Goal: Task Accomplishment & Management: Manage account settings

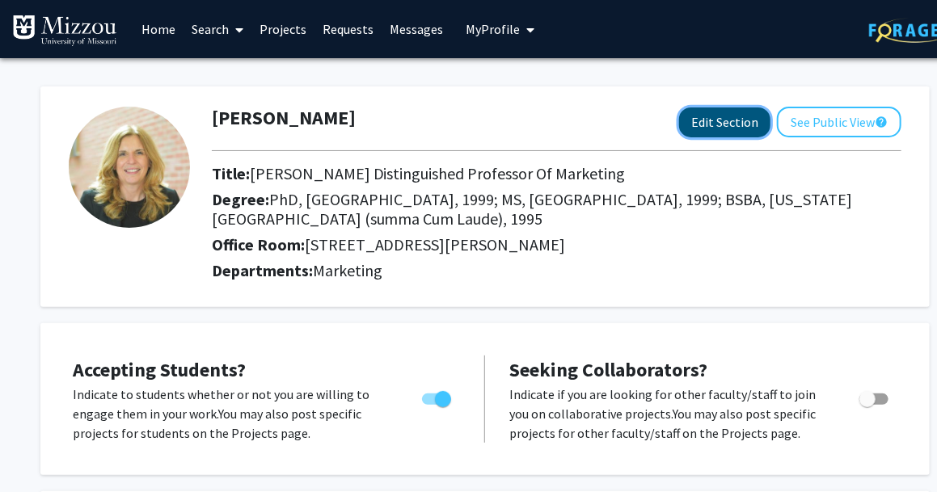
click at [720, 121] on button "Edit Section" at bounding box center [724, 123] width 91 height 30
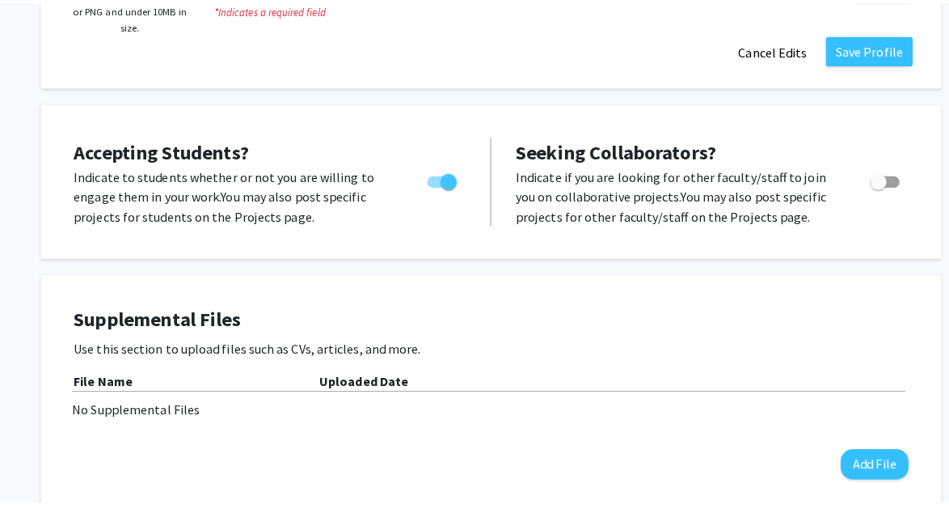
scroll to position [583, 0]
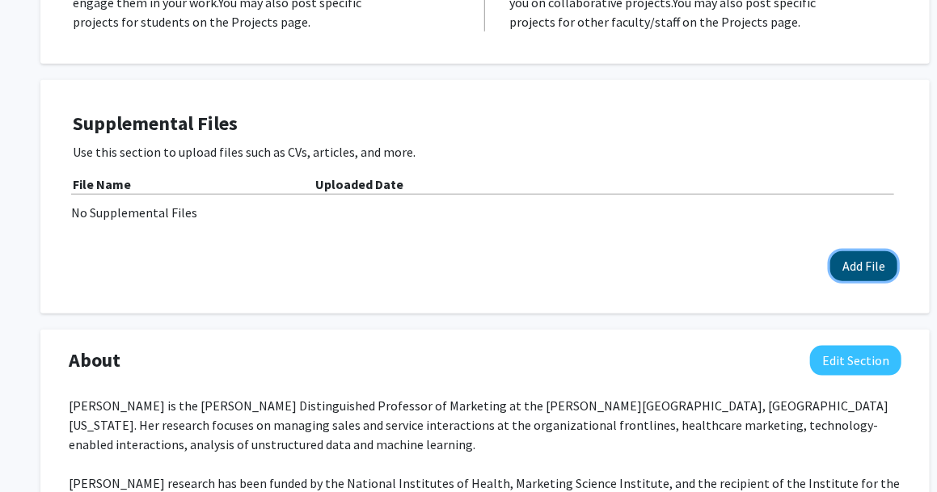
click at [834, 268] on button "Add File" at bounding box center [863, 266] width 67 height 30
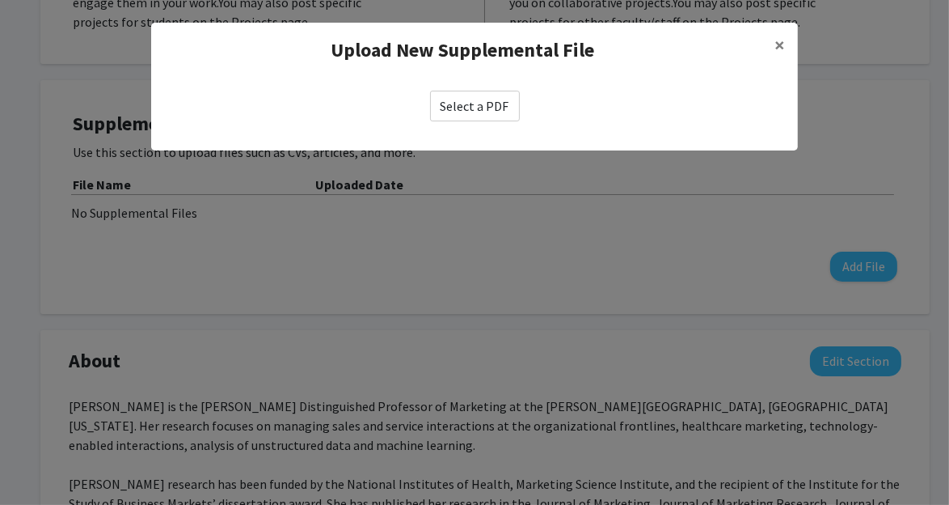
click at [475, 99] on label "Select a PDF" at bounding box center [475, 106] width 90 height 31
click at [0, 0] on input "Select a PDF" at bounding box center [0, 0] width 0 height 0
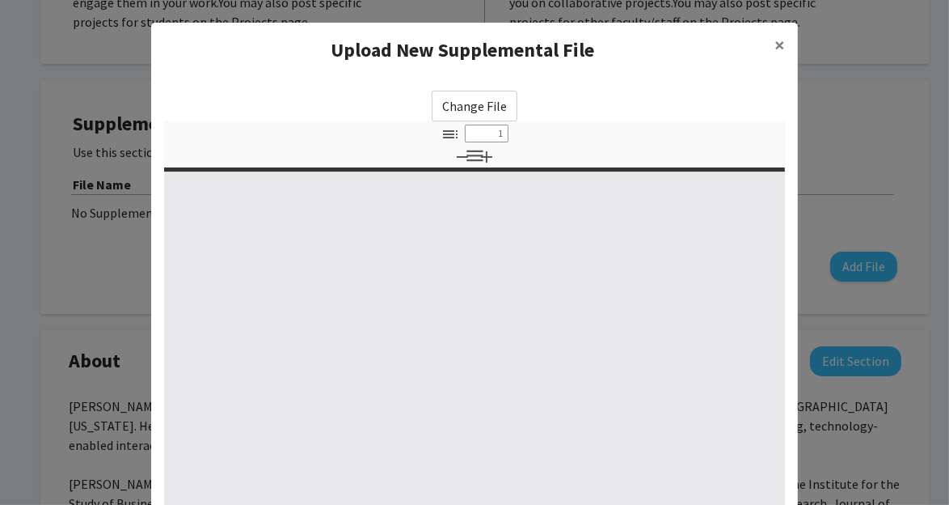
select select "custom"
type input "0"
select select "custom"
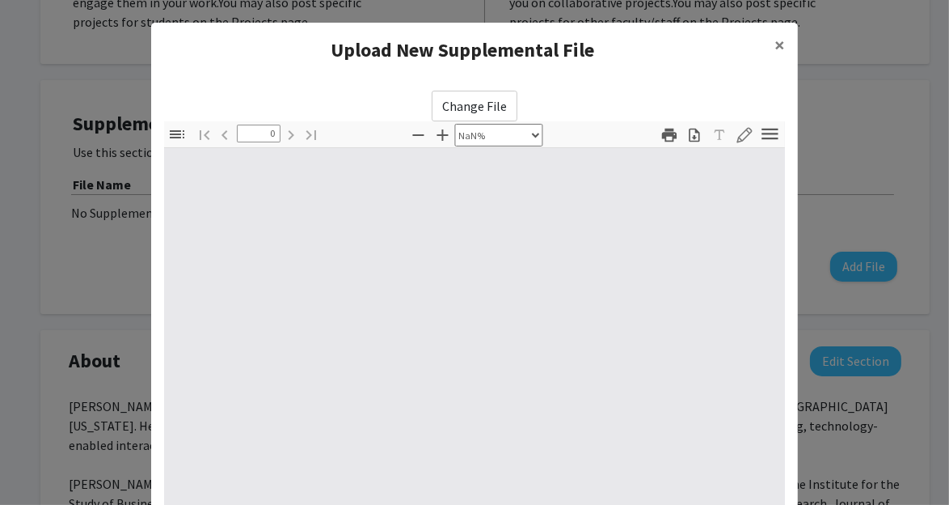
type input "1"
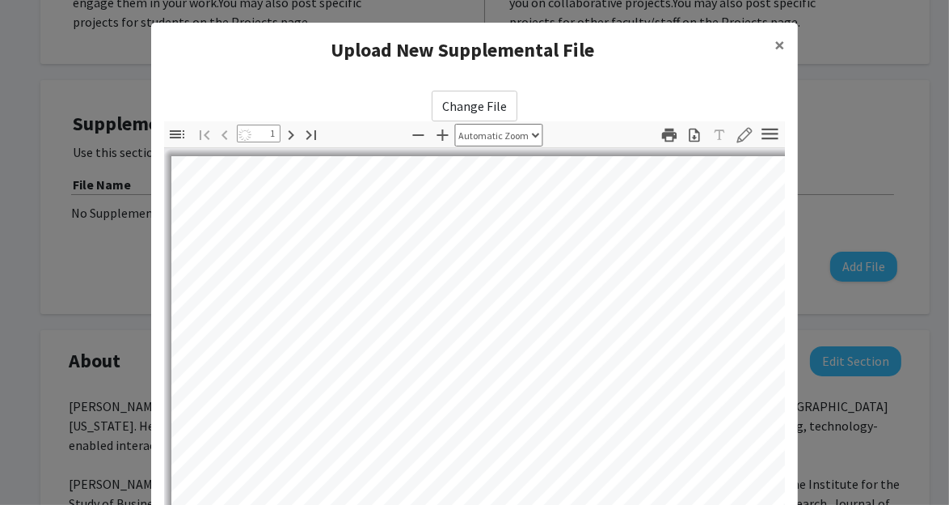
select select "auto"
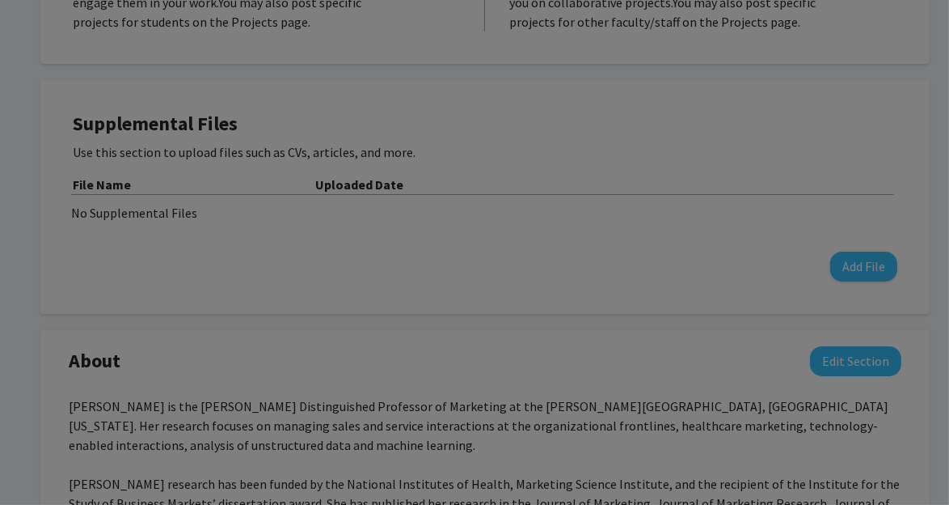
scroll to position [0, 0]
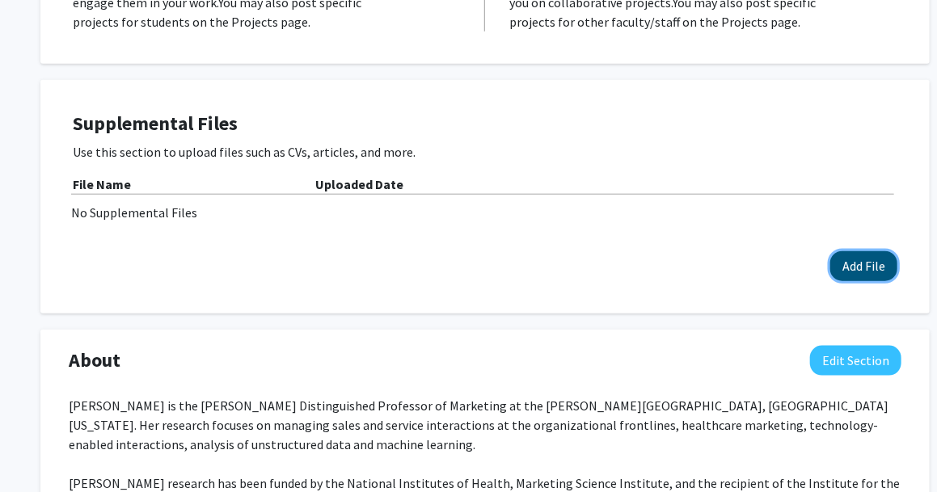
click at [858, 256] on button "Add File" at bounding box center [863, 266] width 67 height 30
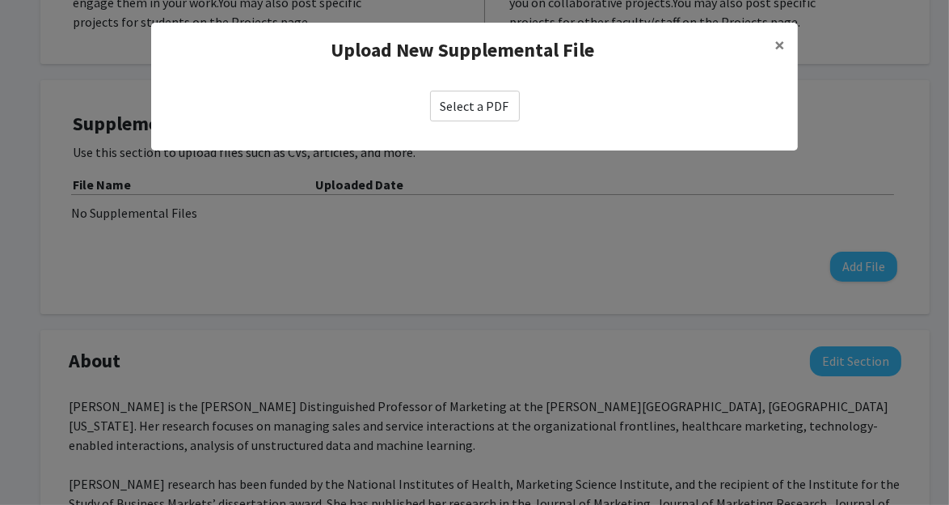
click at [474, 113] on label "Select a PDF" at bounding box center [475, 106] width 90 height 31
click at [0, 0] on input "Select a PDF" at bounding box center [0, 0] width 0 height 0
select select "custom"
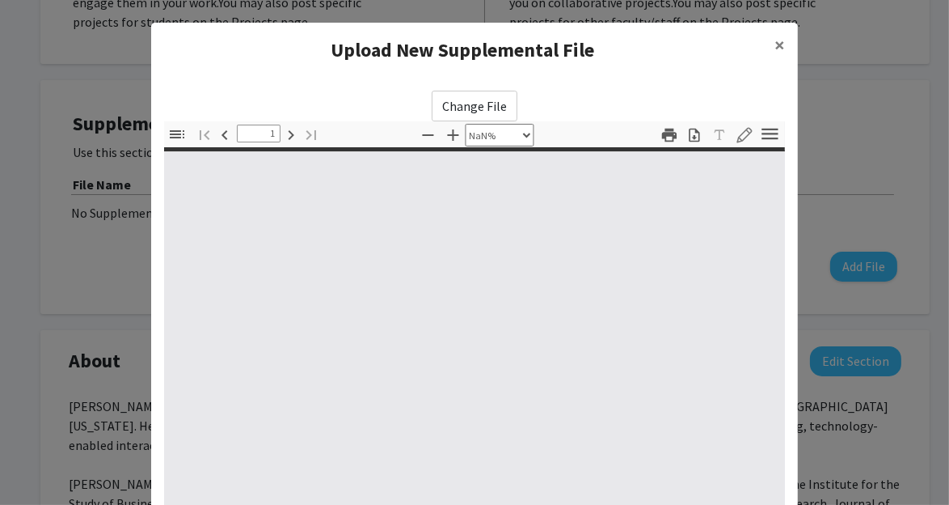
type input "0"
select select "custom"
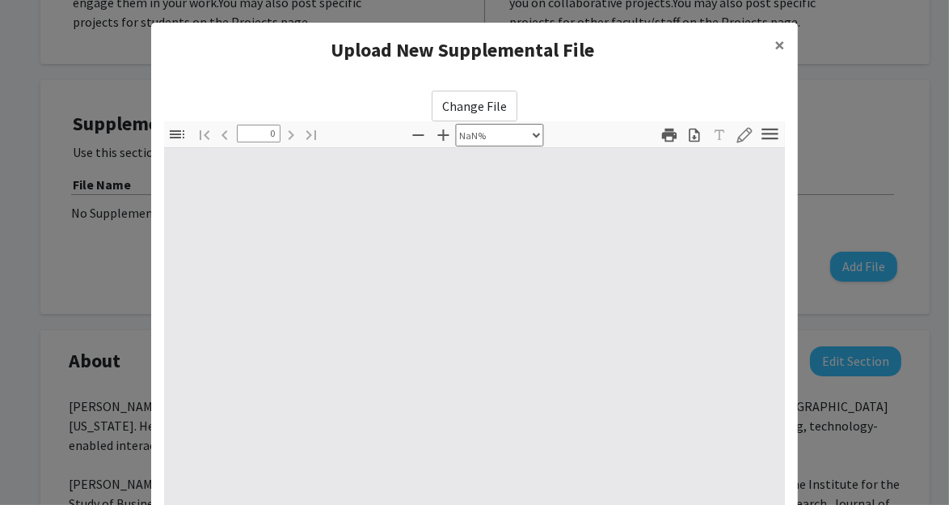
type input "1"
select select "auto"
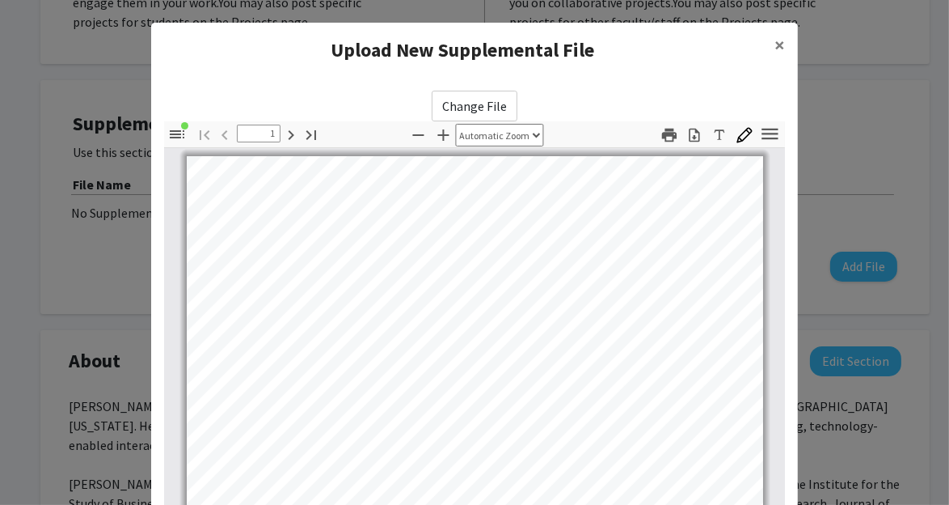
scroll to position [260, 0]
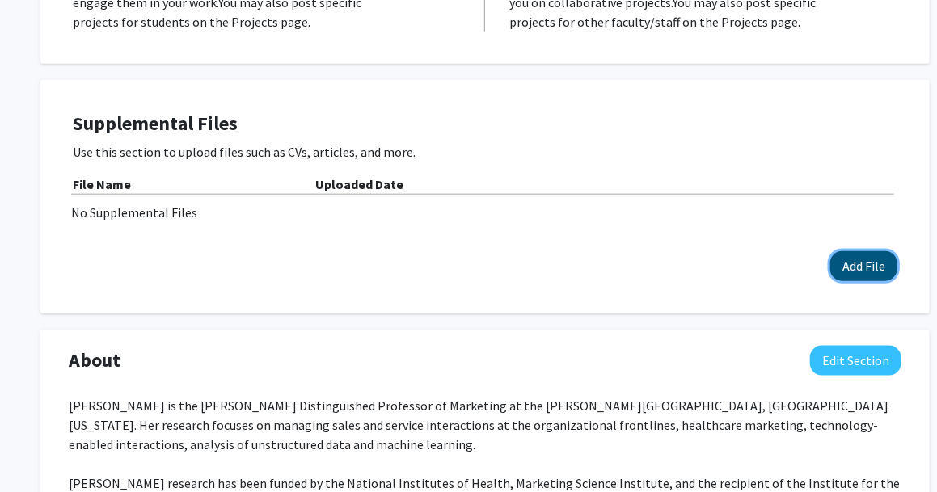
click at [864, 259] on button "Add File" at bounding box center [863, 266] width 67 height 30
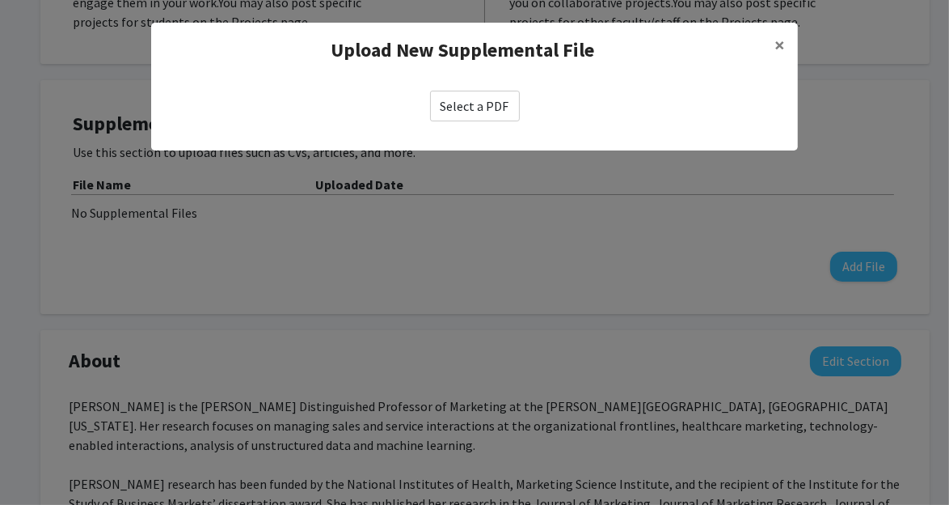
click at [483, 101] on label "Select a PDF" at bounding box center [475, 106] width 90 height 31
click at [0, 0] on input "Select a PDF" at bounding box center [0, 0] width 0 height 0
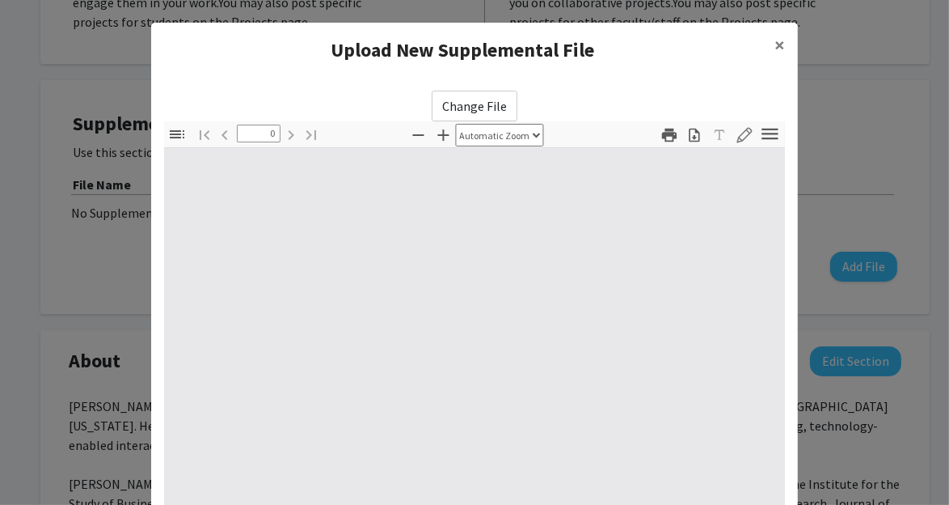
select select "custom"
type input "1"
select select "auto"
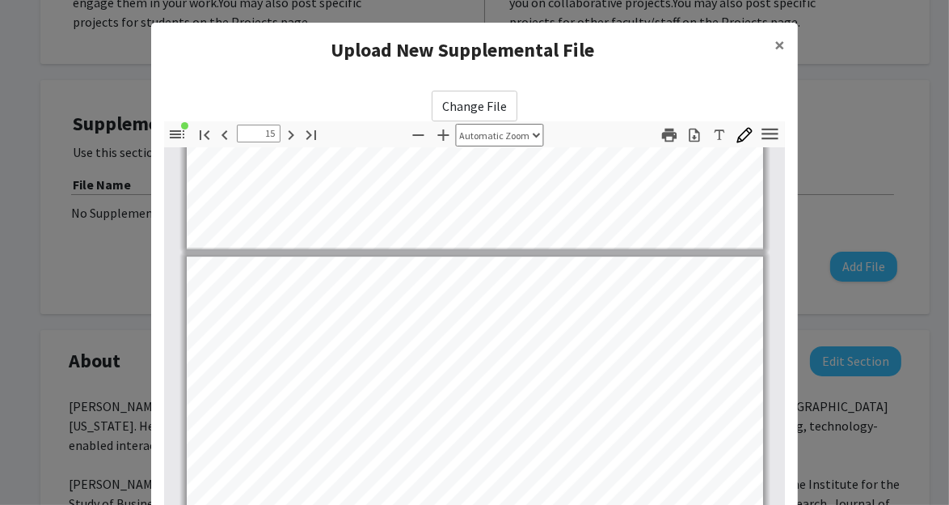
scroll to position [11143, 0]
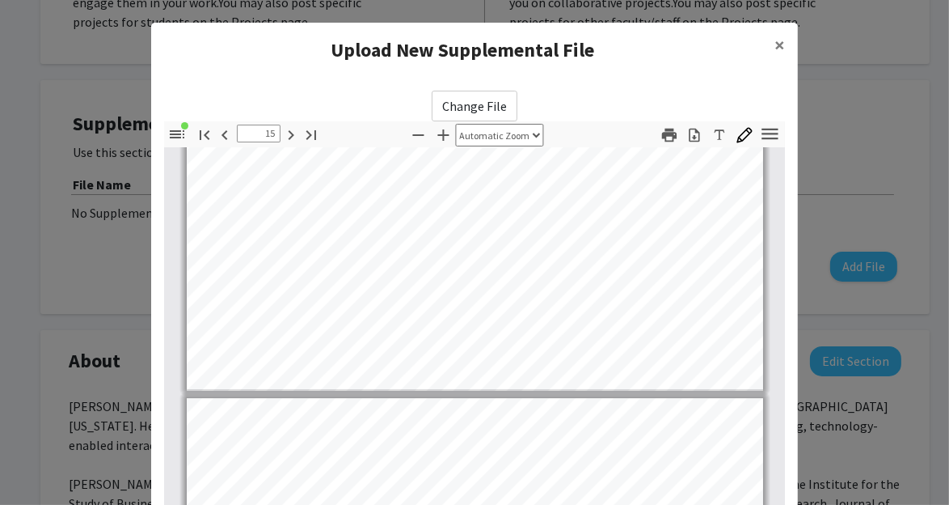
type input "16"
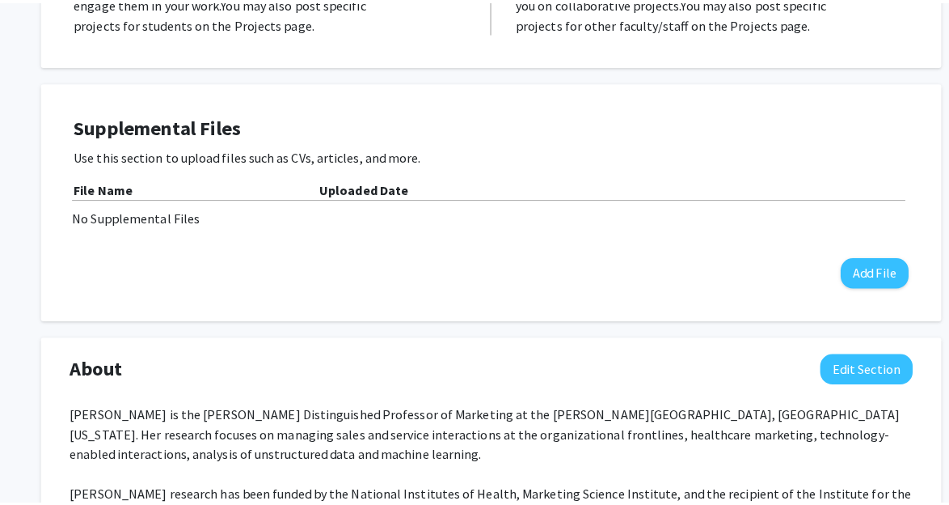
scroll to position [623, 0]
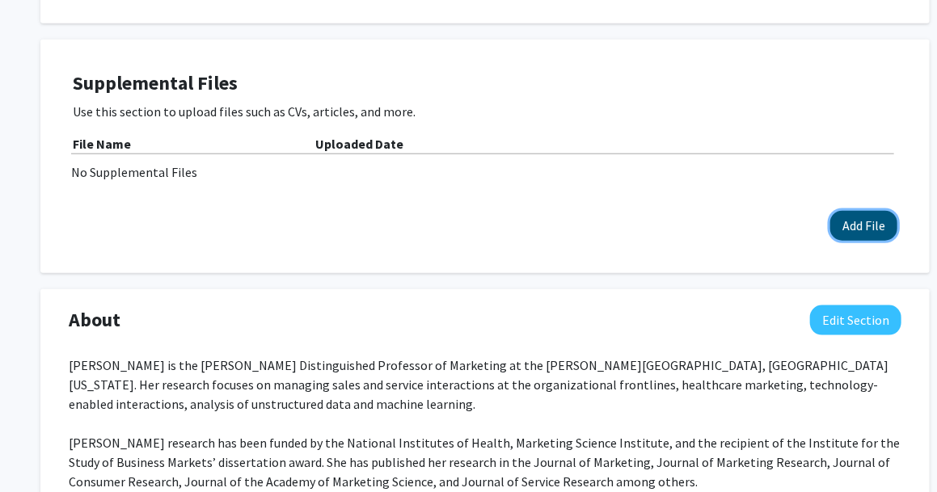
click at [868, 218] on button "Add File" at bounding box center [863, 226] width 67 height 30
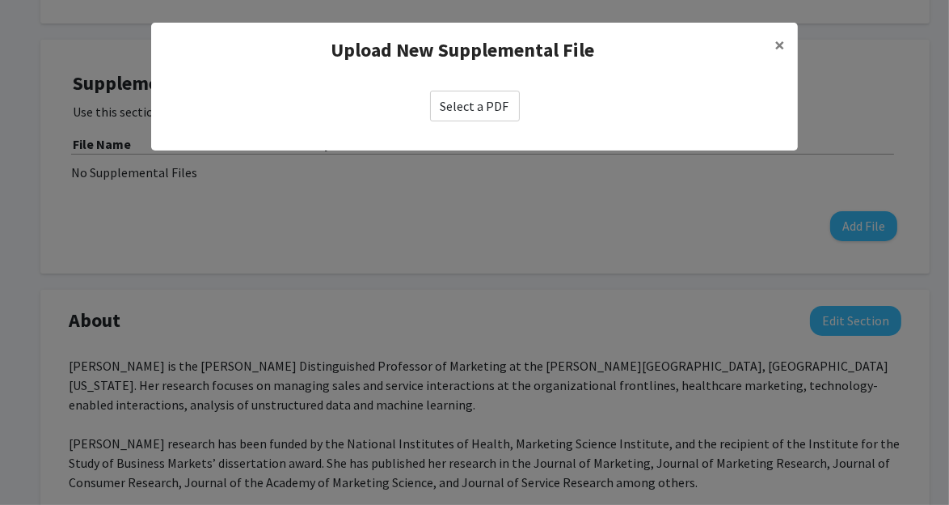
click at [458, 102] on label "Select a PDF" at bounding box center [475, 106] width 90 height 31
click at [0, 0] on input "Select a PDF" at bounding box center [0, 0] width 0 height 0
select select "custom"
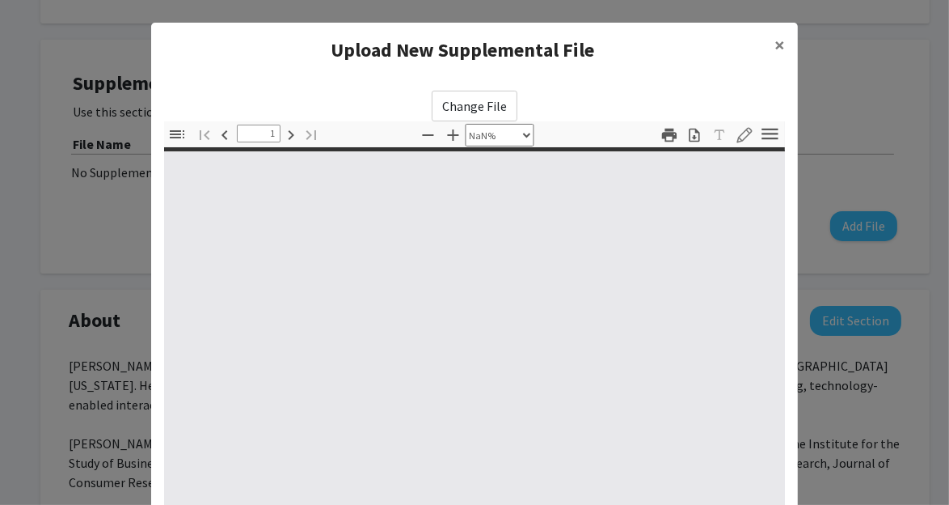
type input "0"
select select "custom"
type input "1"
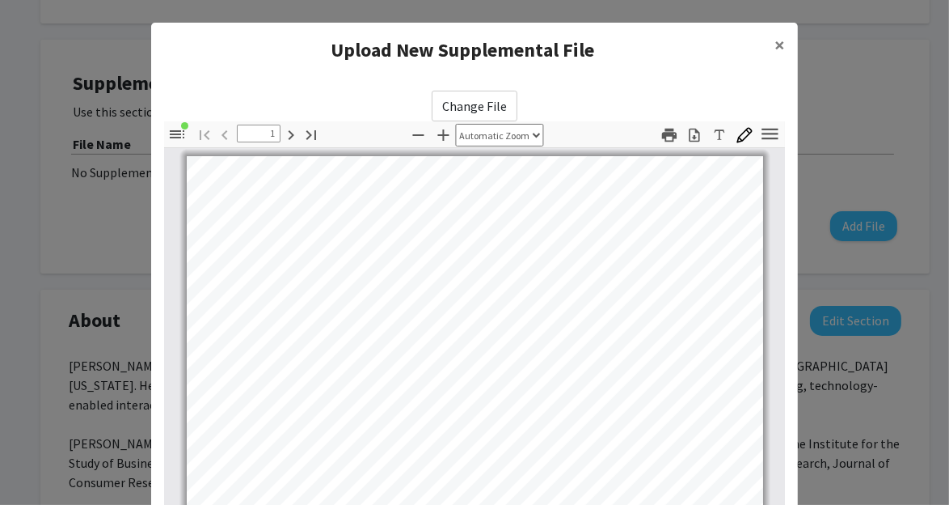
select select "auto"
type input "16"
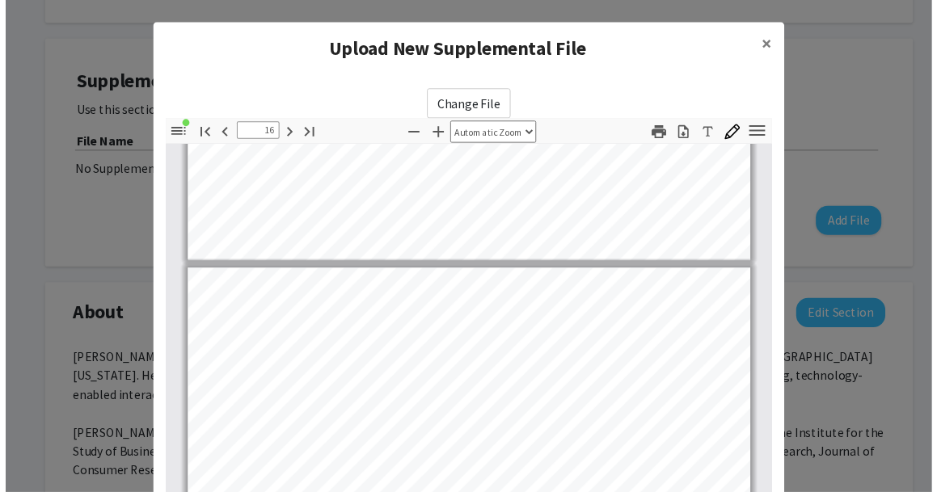
scroll to position [11656, 0]
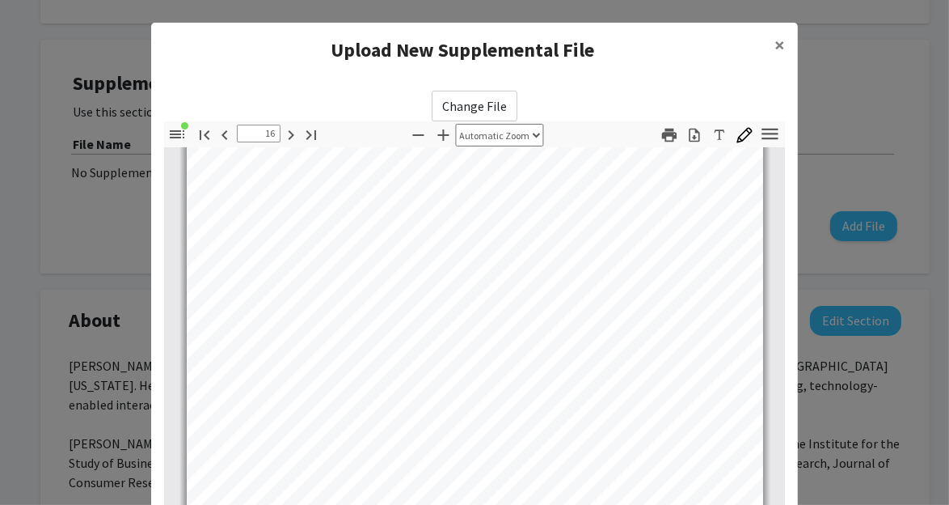
click at [781, 315] on div "Change File Thumbnails Document Outline Attachments Layers Current Outline Item…" at bounding box center [474, 394] width 647 height 633
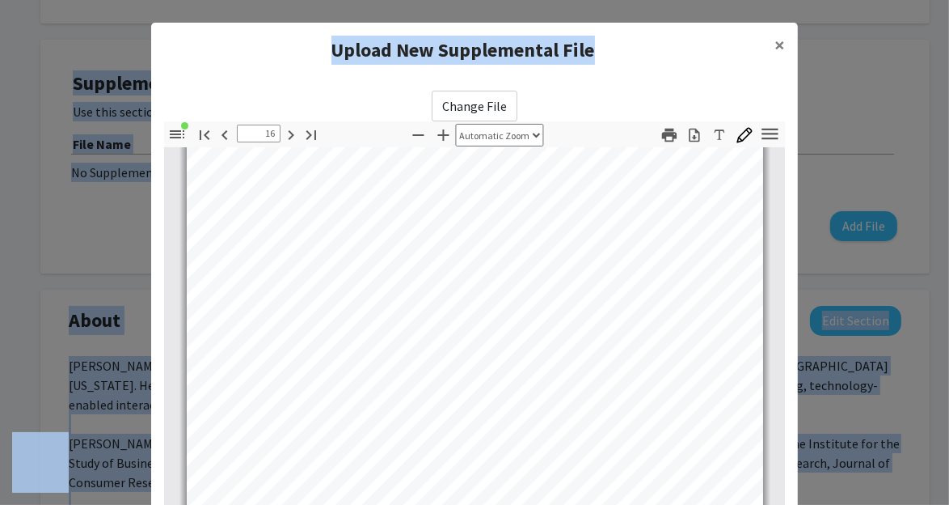
drag, startPoint x: 618, startPoint y: 44, endPoint x: 605, endPoint y: -13, distance: 58.9
copy body "loremip/dolor si ame Consecte adip. Elitseddoeiu Tempo Inc utla etdolor ma aliq…"
select select "page-width"
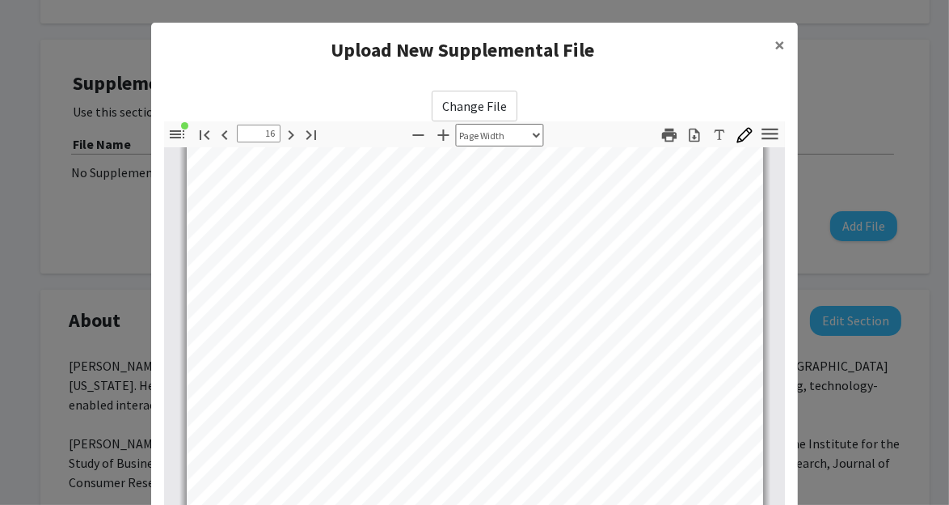
click at [903, 185] on modal-container "Upload New Supplemental File × Change File Thumbnails Document Outline Attachme…" at bounding box center [474, 252] width 949 height 505
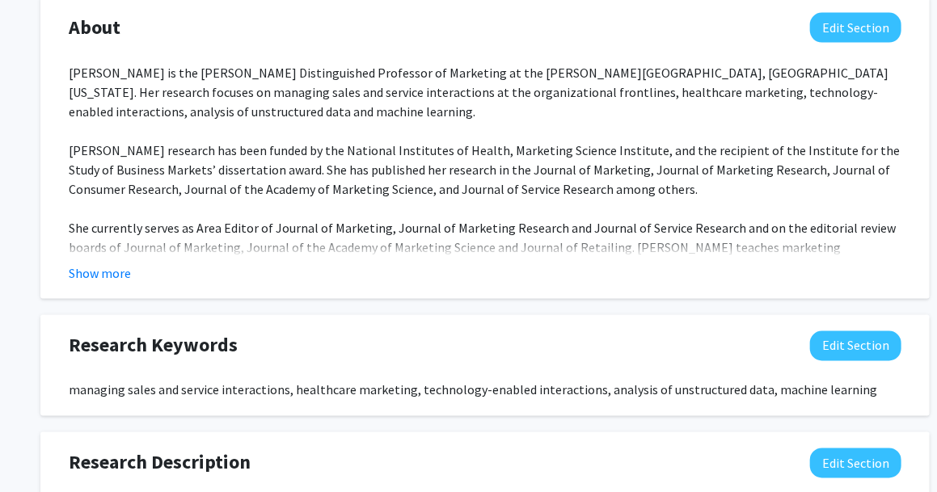
scroll to position [919, 0]
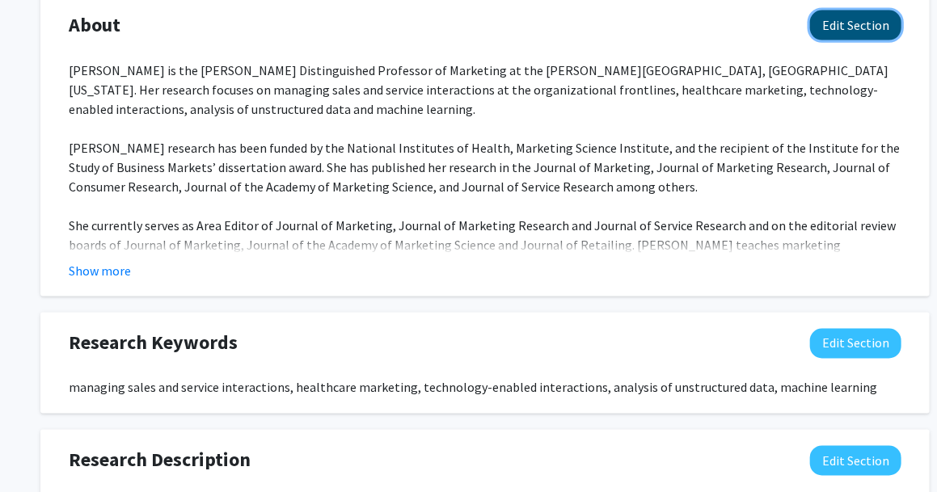
click at [844, 20] on button "Edit Section" at bounding box center [855, 26] width 91 height 30
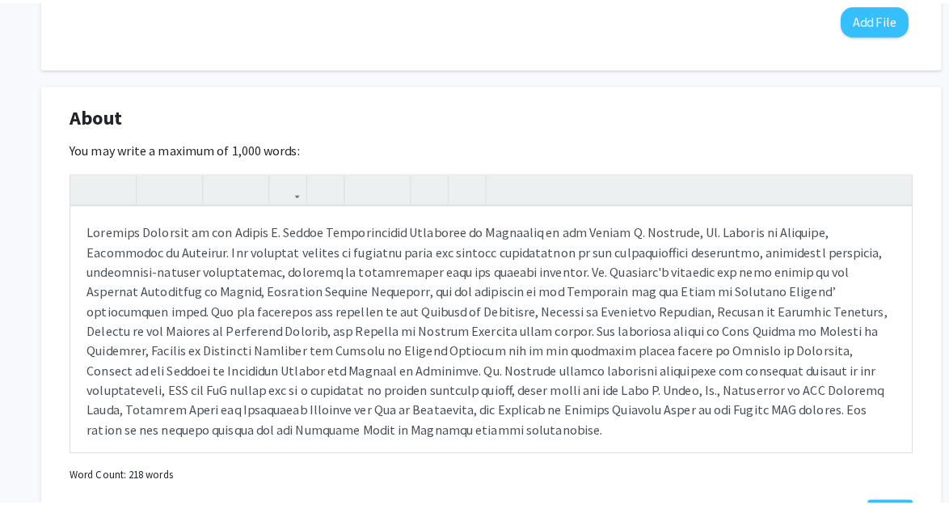
scroll to position [835, 0]
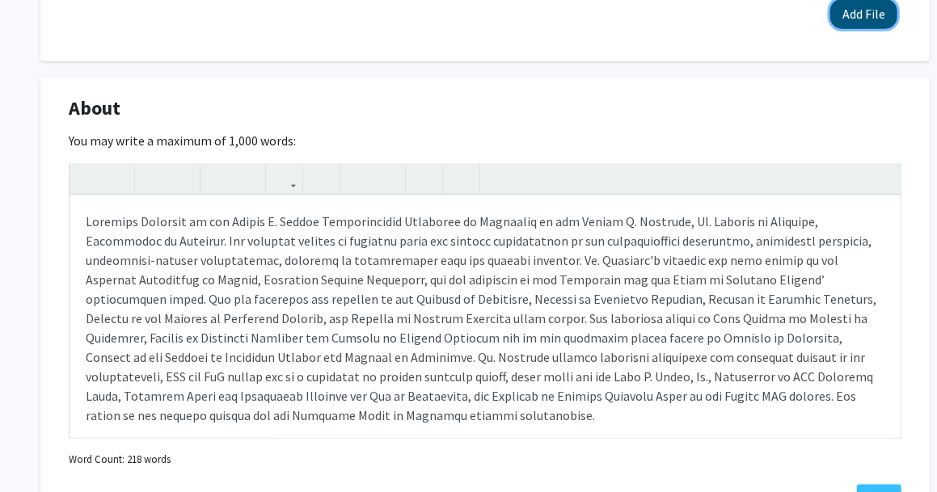
click at [870, 15] on button "Add File" at bounding box center [863, 14] width 67 height 30
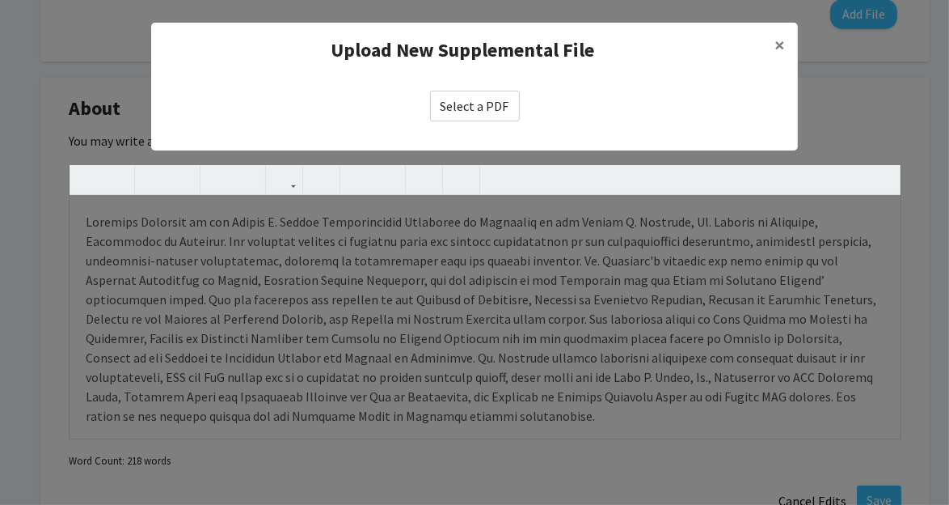
click at [485, 97] on label "Select a PDF" at bounding box center [475, 106] width 90 height 31
click at [0, 0] on input "Select a PDF" at bounding box center [0, 0] width 0 height 0
select select "custom"
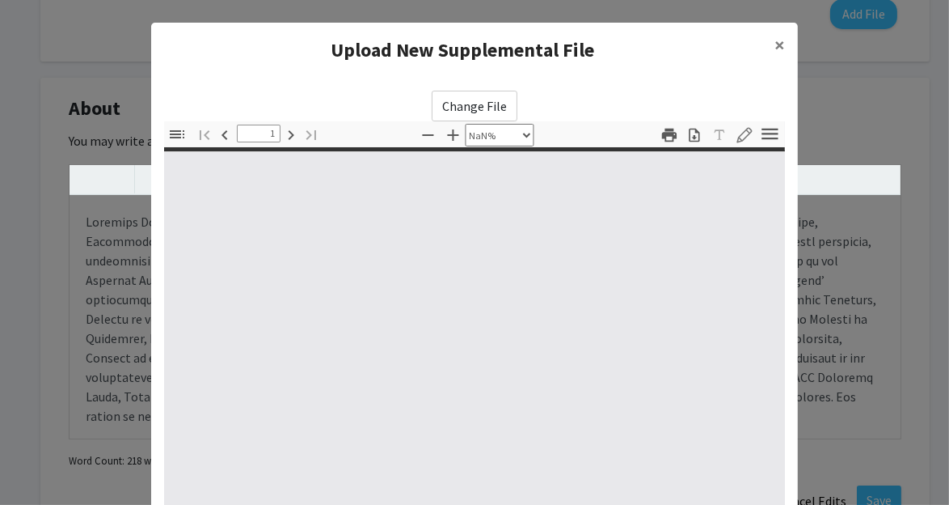
type input "0"
select select "custom"
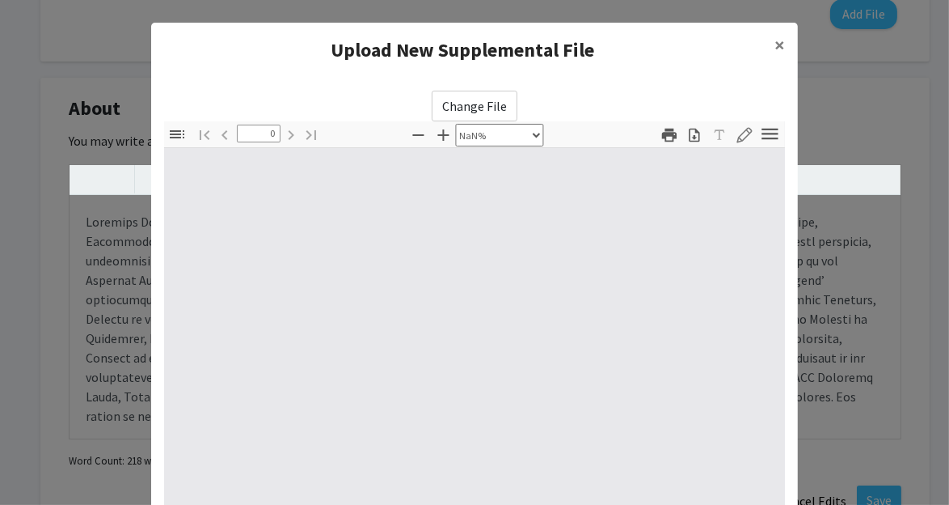
type input "1"
select select "page-width"
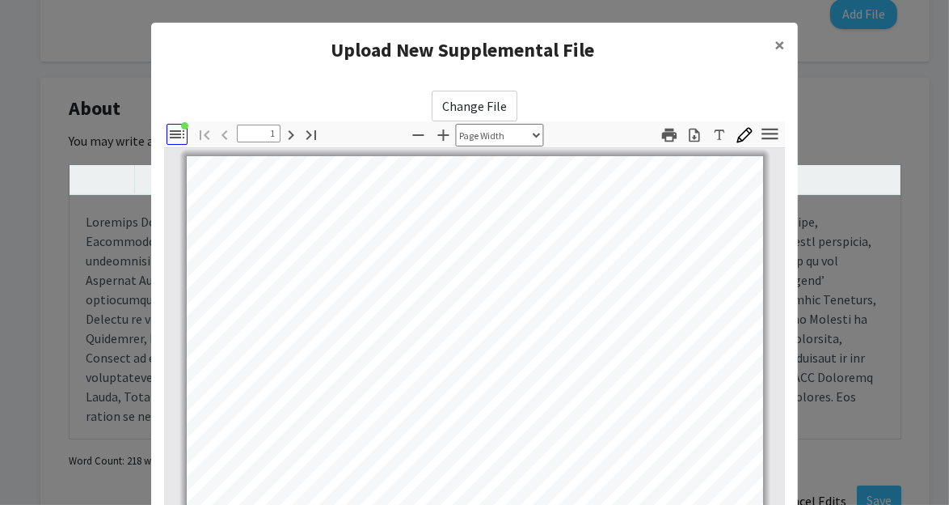
click at [172, 134] on icon "button" at bounding box center [176, 134] width 19 height 19
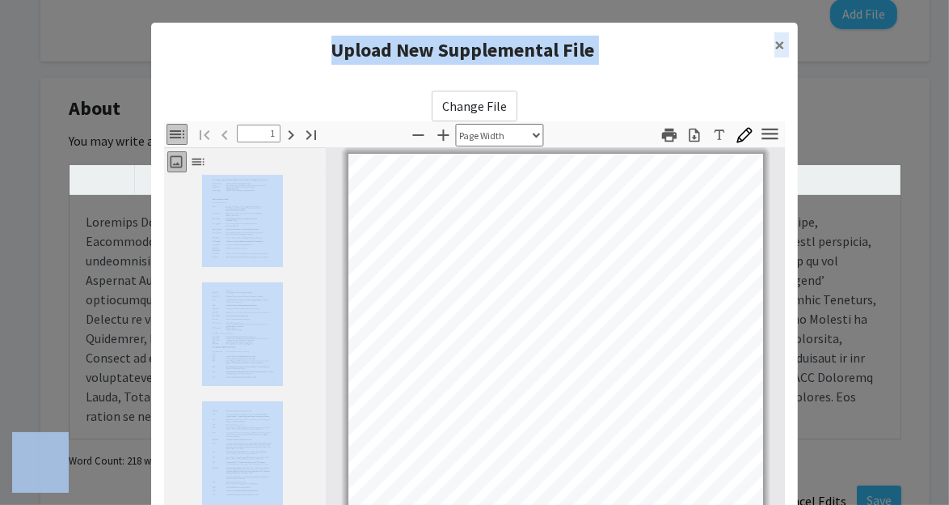
scroll to position [101, 0]
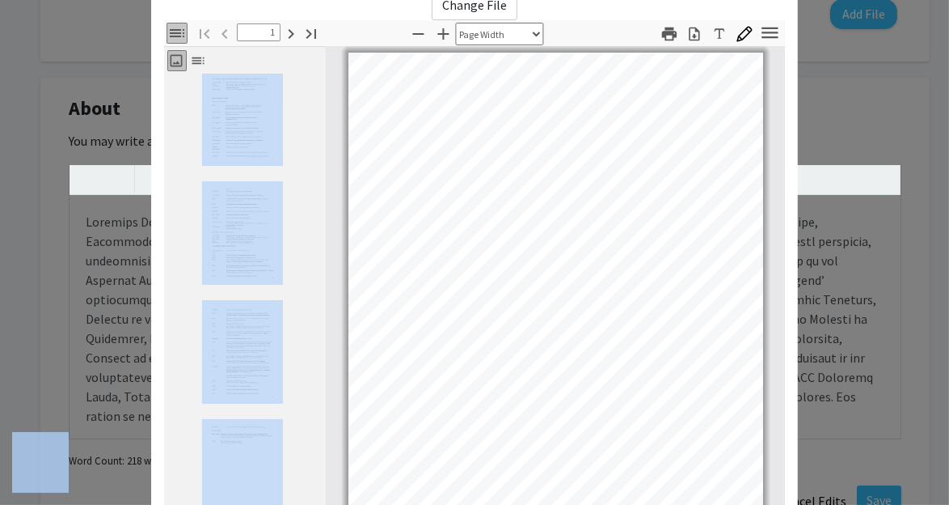
drag, startPoint x: 781, startPoint y: 460, endPoint x: 778, endPoint y: 513, distance: 52.7
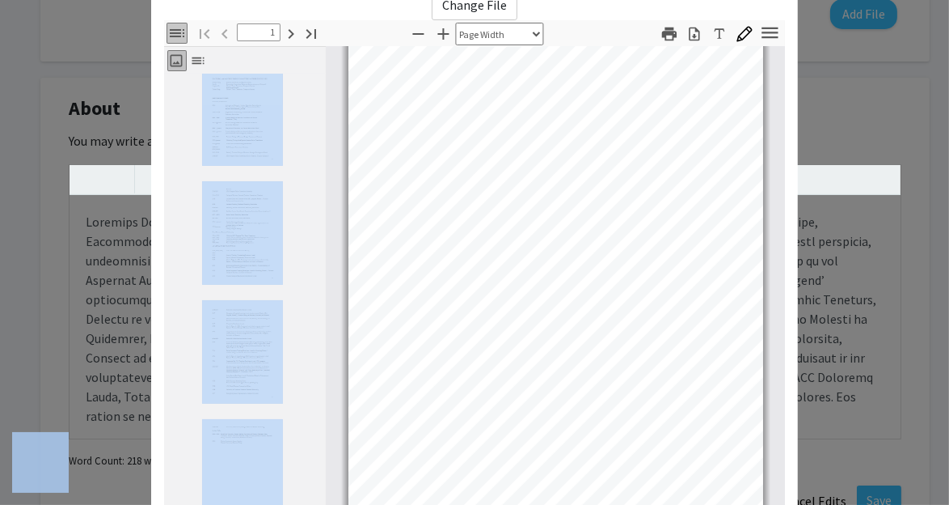
scroll to position [1720, 0]
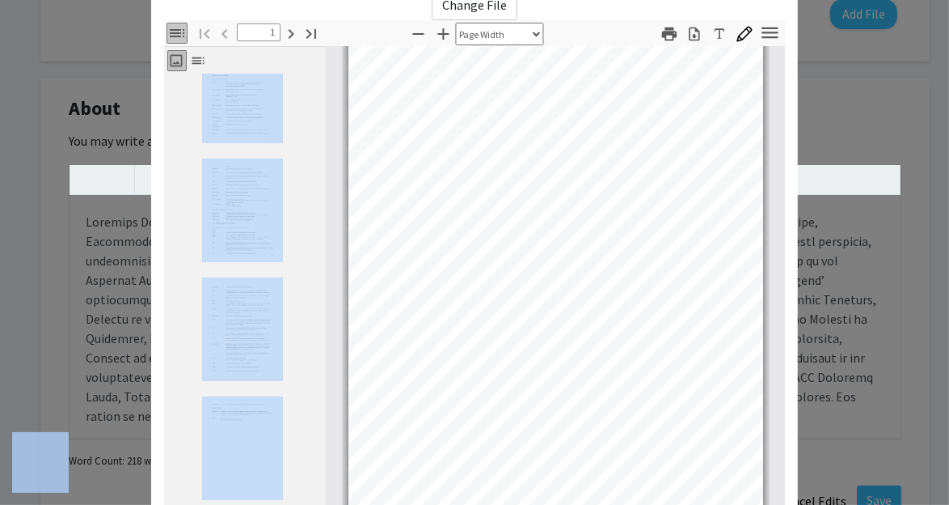
click at [281, 450] on div at bounding box center [242, 448] width 92 height 115
type input "18"
click at [783, 490] on div "Change File Thumbnails Document Outline Attachments Layers Current Outline Item…" at bounding box center [474, 293] width 647 height 633
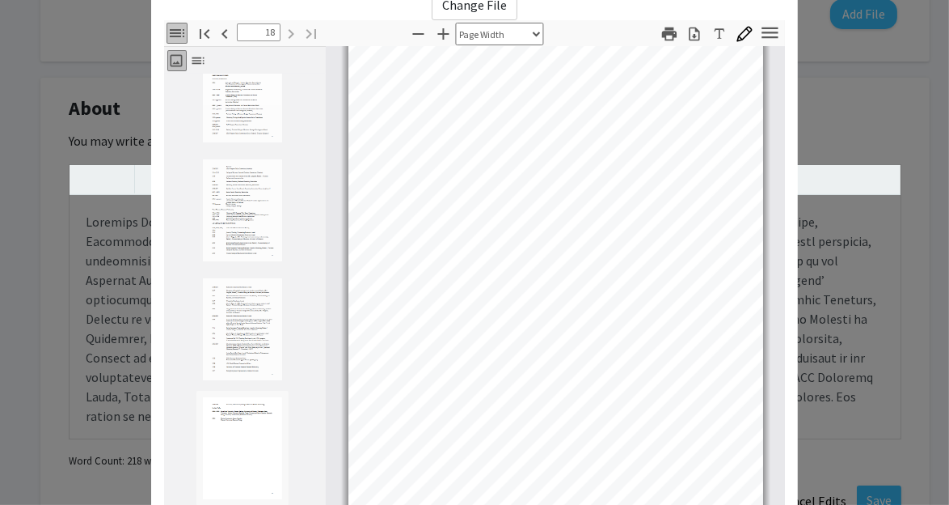
click at [783, 490] on div "Change File Thumbnails Document Outline Attachments Layers Current Outline Item…" at bounding box center [474, 293] width 647 height 633
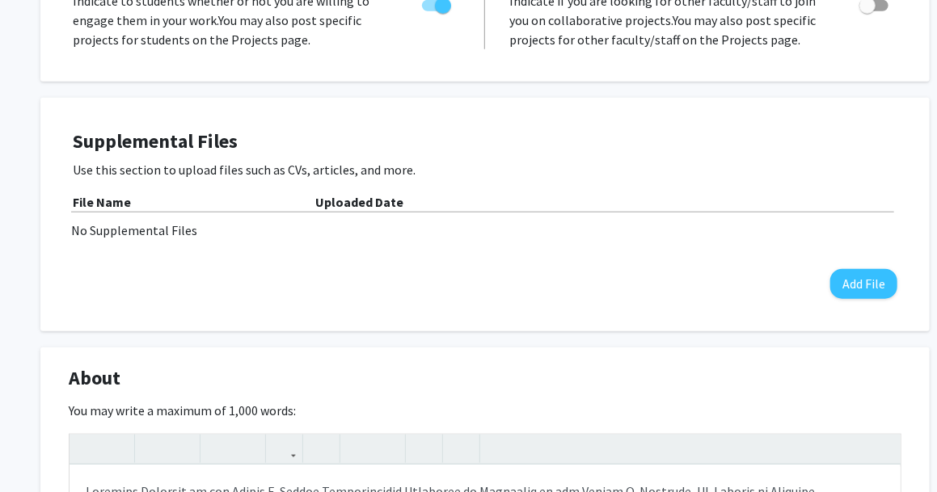
scroll to position [568, 32]
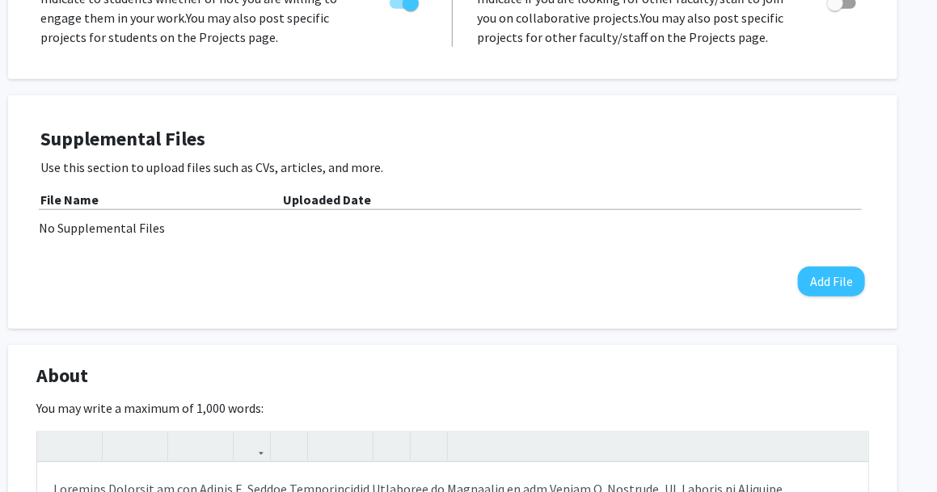
drag, startPoint x: 949, startPoint y: 270, endPoint x: 951, endPoint y: 213, distance: 56.7
drag, startPoint x: 458, startPoint y: 296, endPoint x: 358, endPoint y: 275, distance: 102.4
click at [358, 275] on div "Supplemental Files Use this section to upload files such as CVs, articles, and …" at bounding box center [452, 212] width 825 height 169
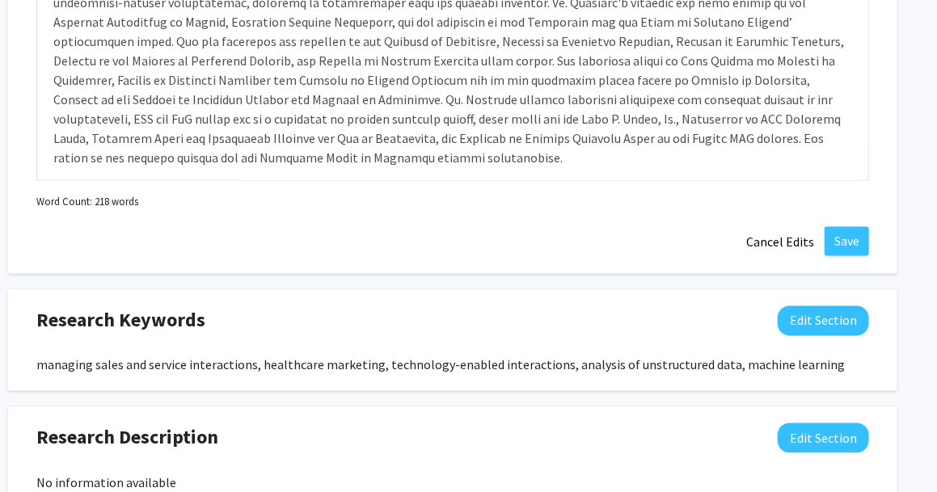
scroll to position [1232, 32]
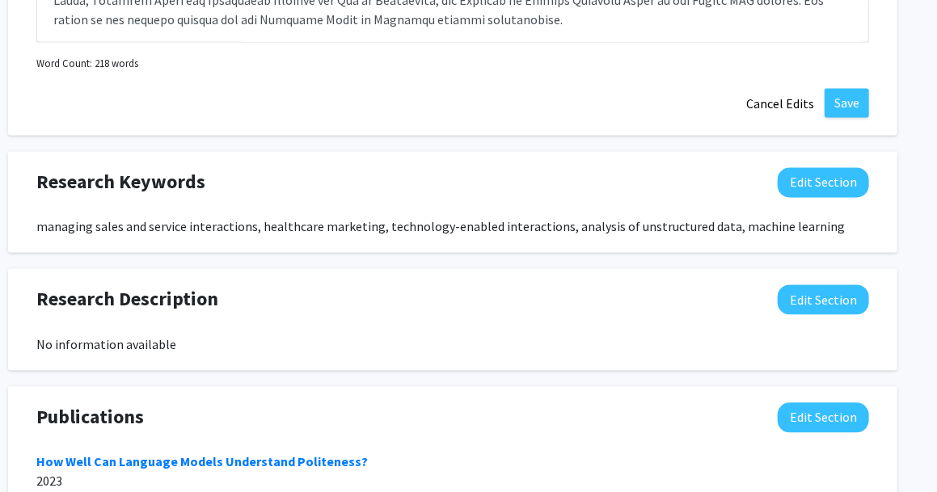
click at [476, 230] on div "managing sales and service interactions, healthcare marketing, technology-enabl…" at bounding box center [452, 226] width 833 height 19
click at [821, 183] on button "Edit Section" at bounding box center [823, 182] width 91 height 30
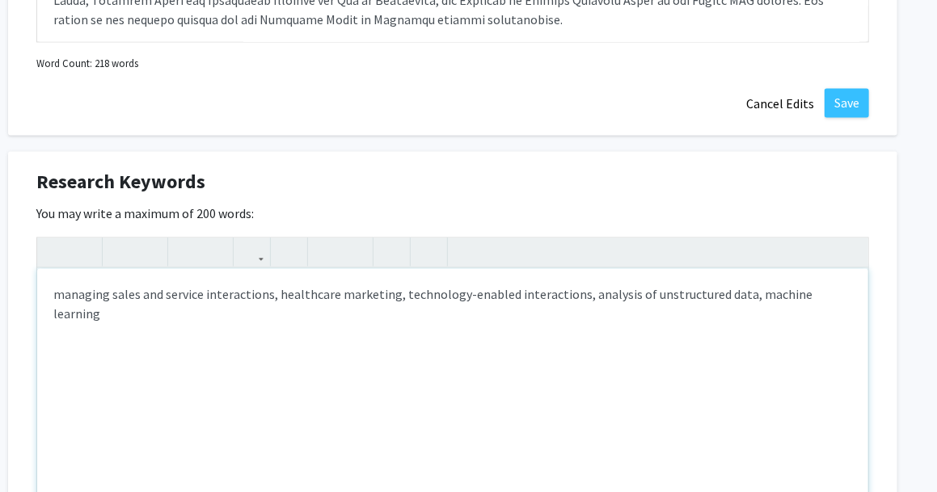
click at [219, 340] on div "managing sales and service interactions, healthcare marketing, technology-enabl…" at bounding box center [452, 389] width 831 height 243
click at [476, 304] on div "managing sales and service interactions, healthcare marketing, technology-enabl…" at bounding box center [452, 389] width 831 height 243
click at [831, 293] on div "managing sales and service interactions, healthcare marketing, technology-enabl…" at bounding box center [452, 389] width 831 height 243
type textarea "managing sales and service interactions, healthcare marketing, technology-enabl…"
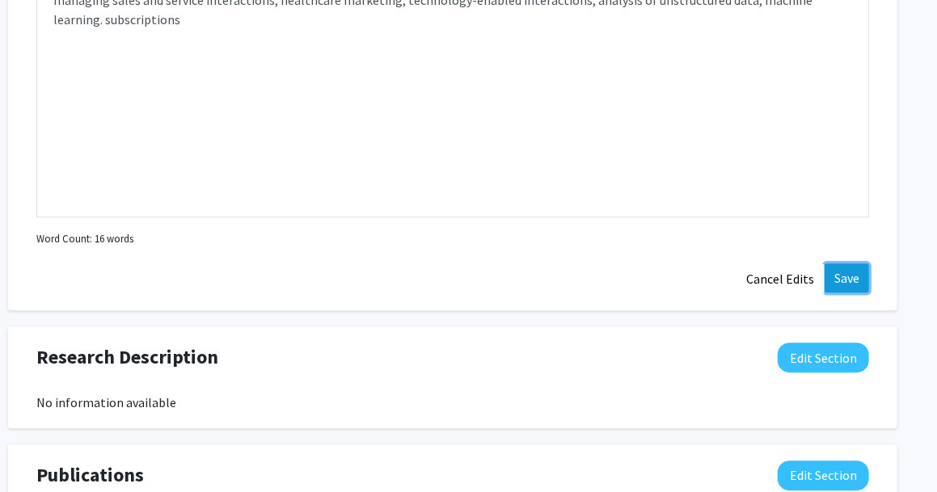
click at [838, 268] on button "Save" at bounding box center [847, 278] width 44 height 29
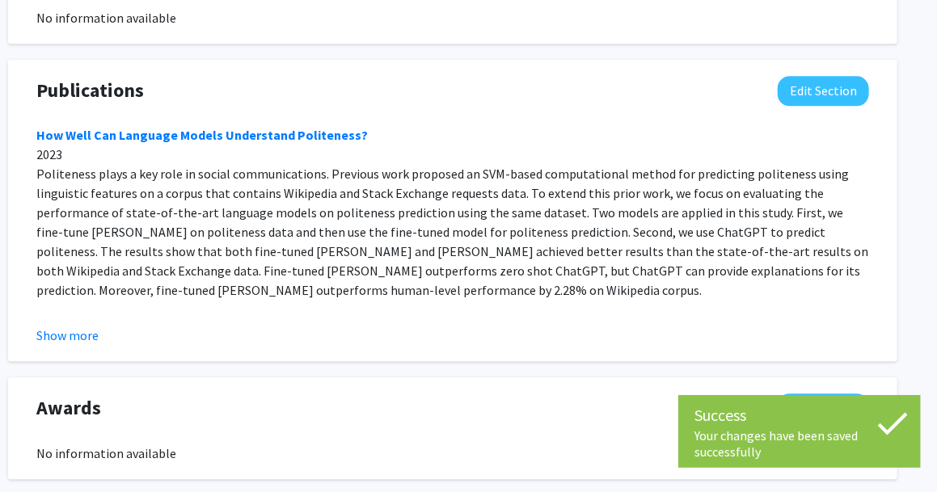
scroll to position [1663, 32]
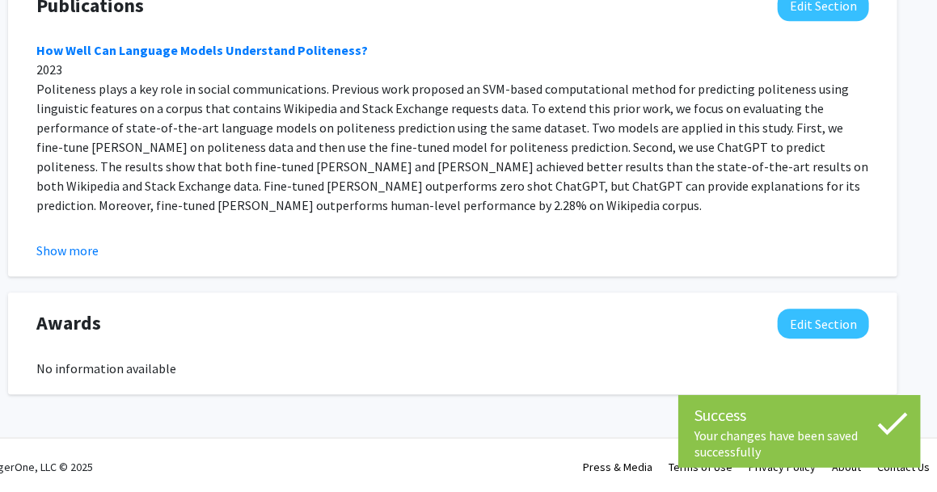
click at [893, 428] on icon at bounding box center [893, 424] width 30 height 23
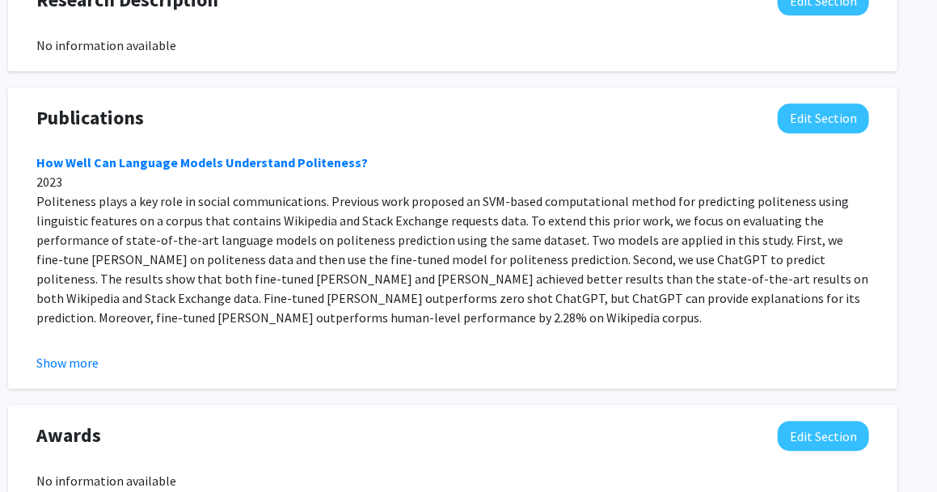
scroll to position [1553, 32]
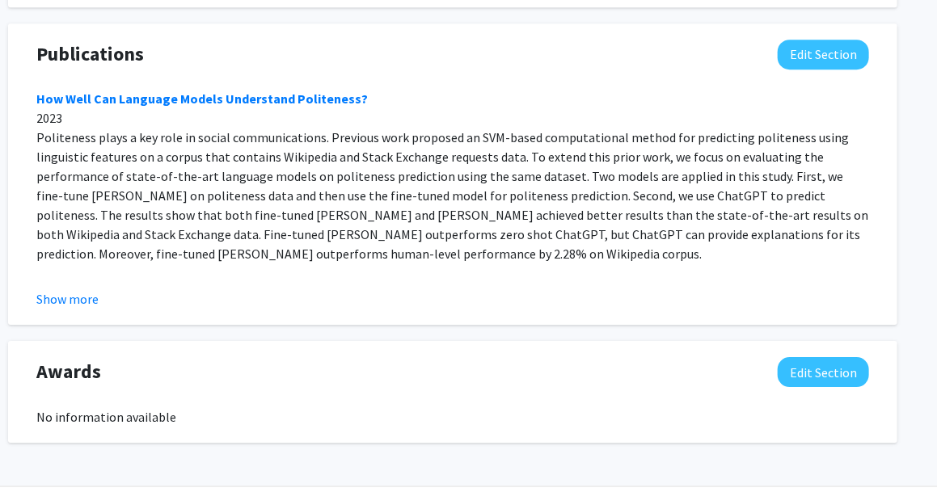
scroll to position [1929, 32]
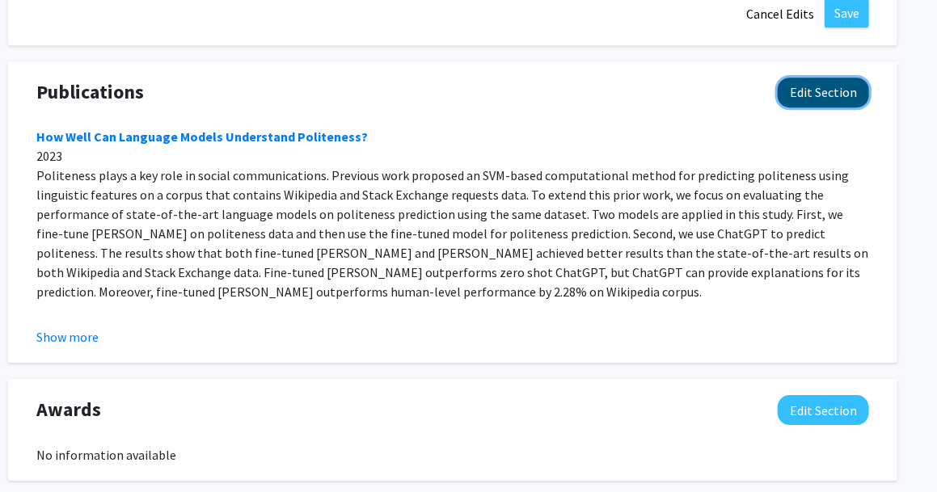
click at [806, 93] on button "Edit Section" at bounding box center [823, 93] width 91 height 30
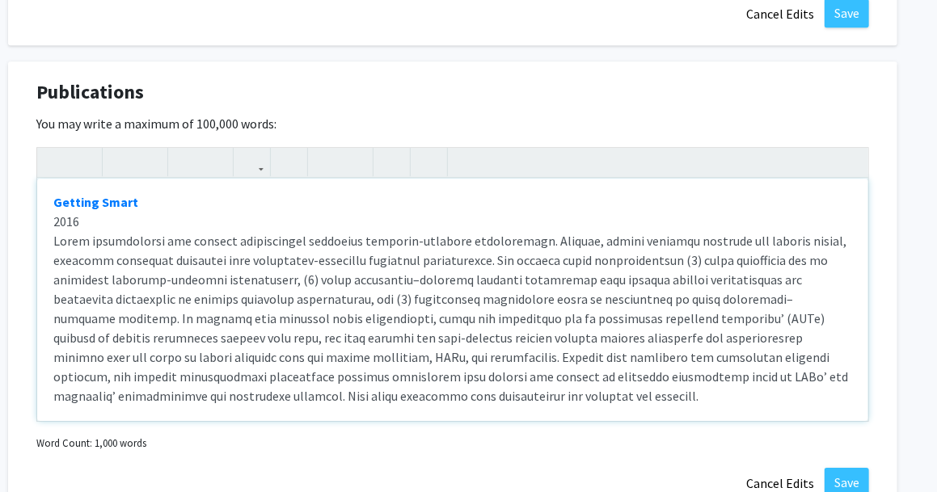
scroll to position [2165, 32]
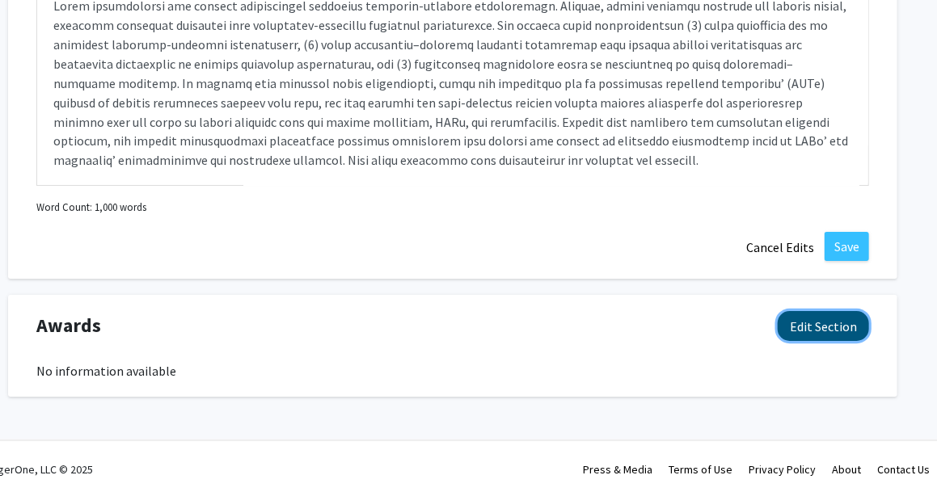
click at [804, 311] on button "Edit Section" at bounding box center [823, 326] width 91 height 30
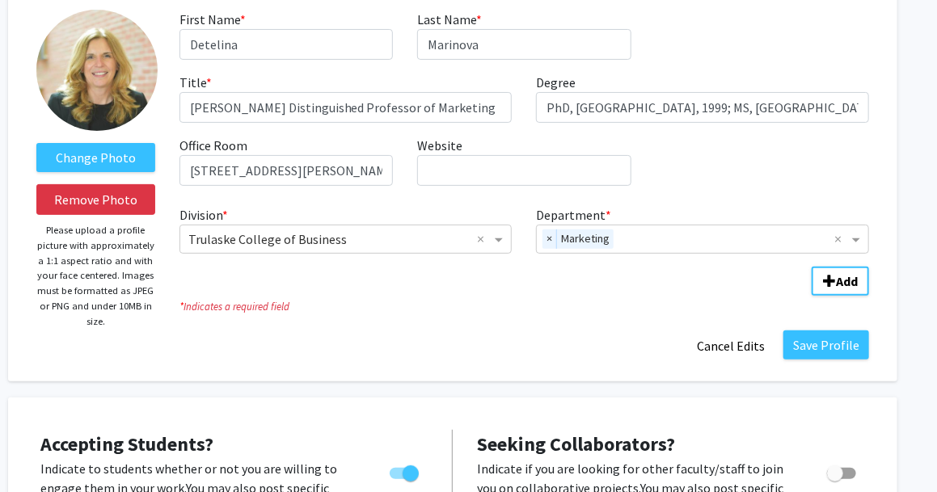
scroll to position [100, 32]
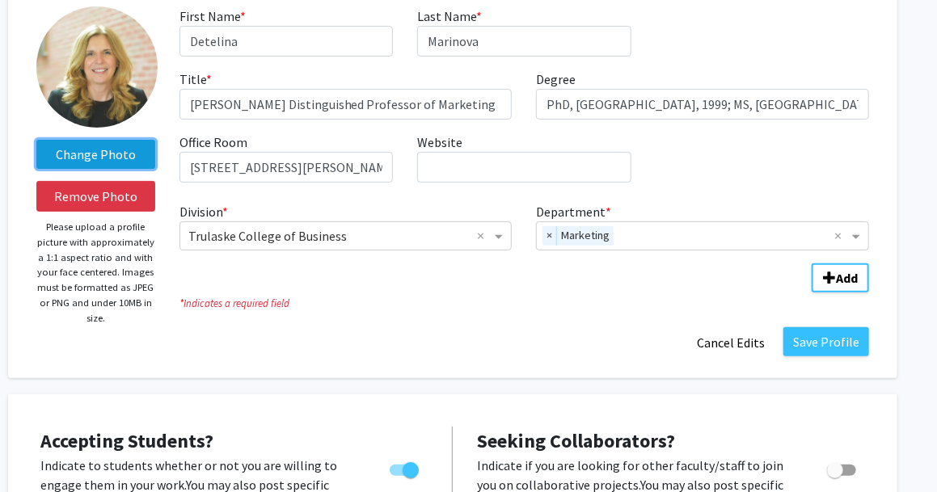
click at [113, 156] on label "Change Photo" at bounding box center [95, 154] width 119 height 29
click at [0, 0] on input "Change Photo" at bounding box center [0, 0] width 0 height 0
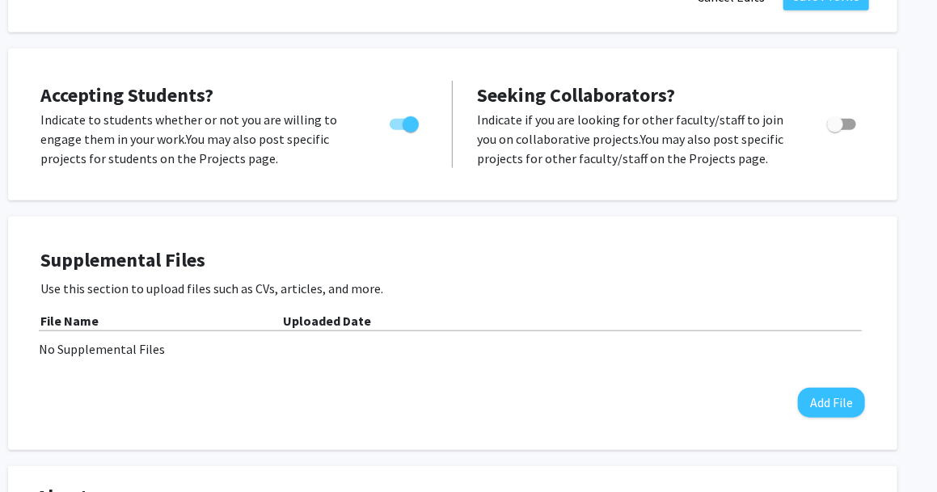
click at [146, 92] on span "Accepting Students?" at bounding box center [126, 94] width 173 height 25
click at [395, 397] on div "Supplemental Files Use this section to upload files such as CVs, articles, and …" at bounding box center [452, 333] width 825 height 169
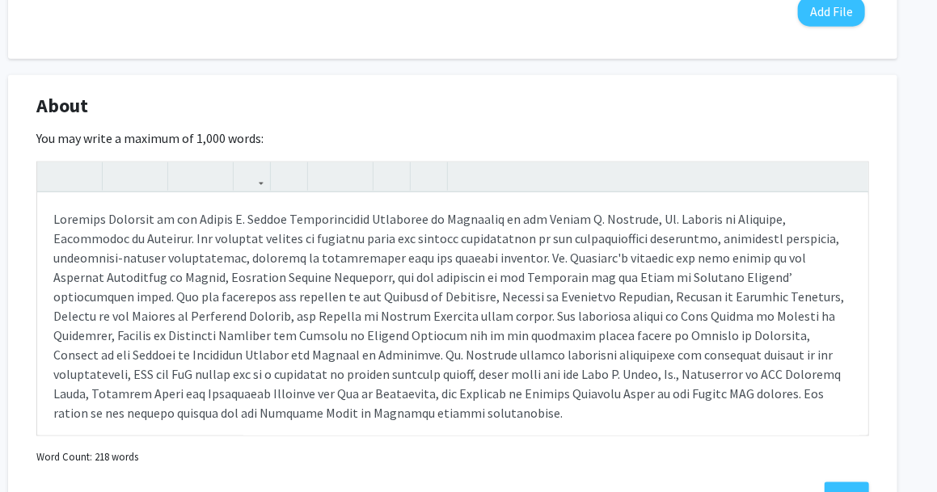
scroll to position [841, 32]
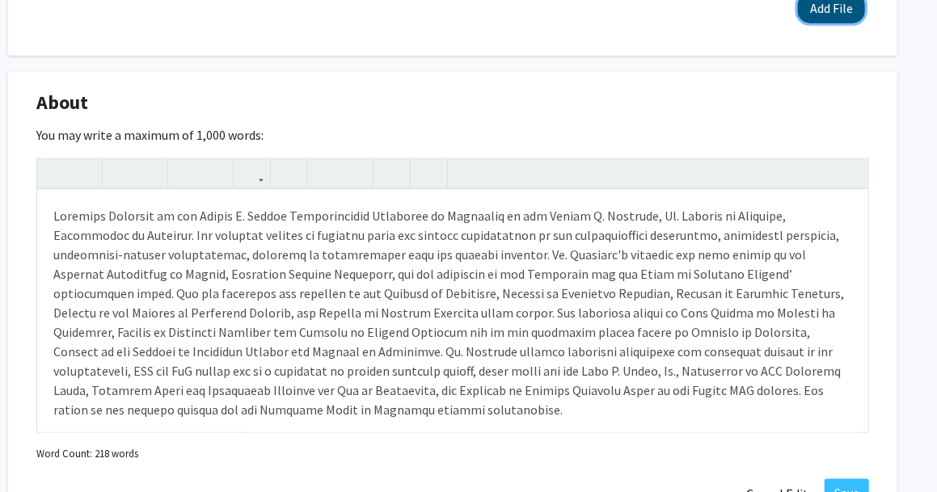
click at [831, 2] on button "Add File" at bounding box center [831, 9] width 67 height 30
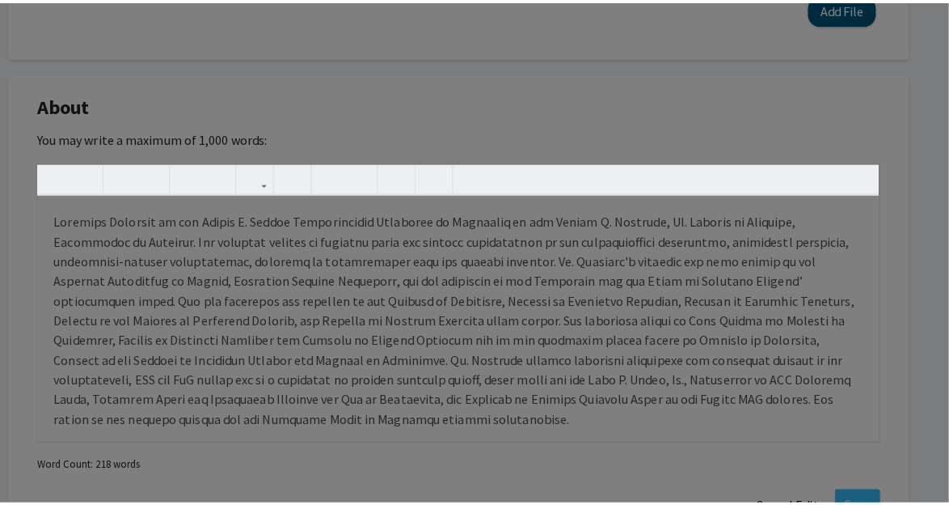
scroll to position [841, 20]
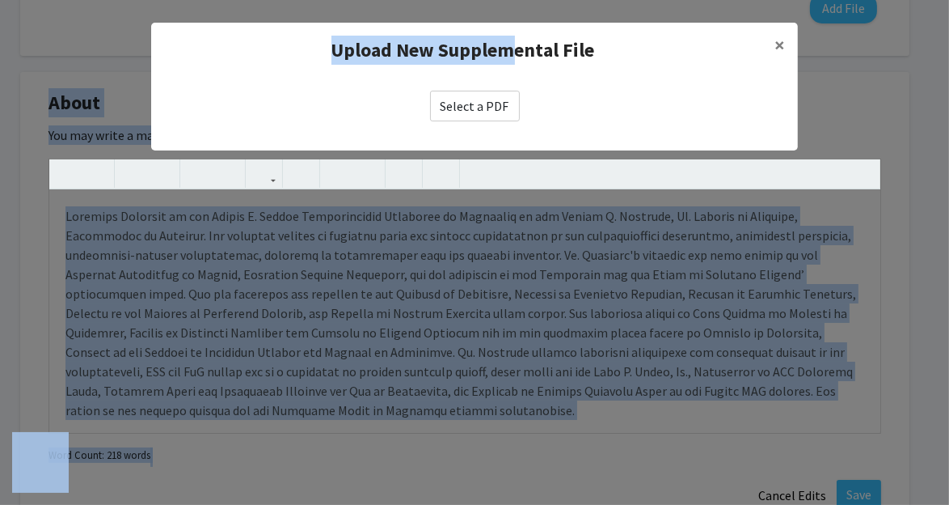
drag, startPoint x: 518, startPoint y: 29, endPoint x: 450, endPoint y: -8, distance: 78.2
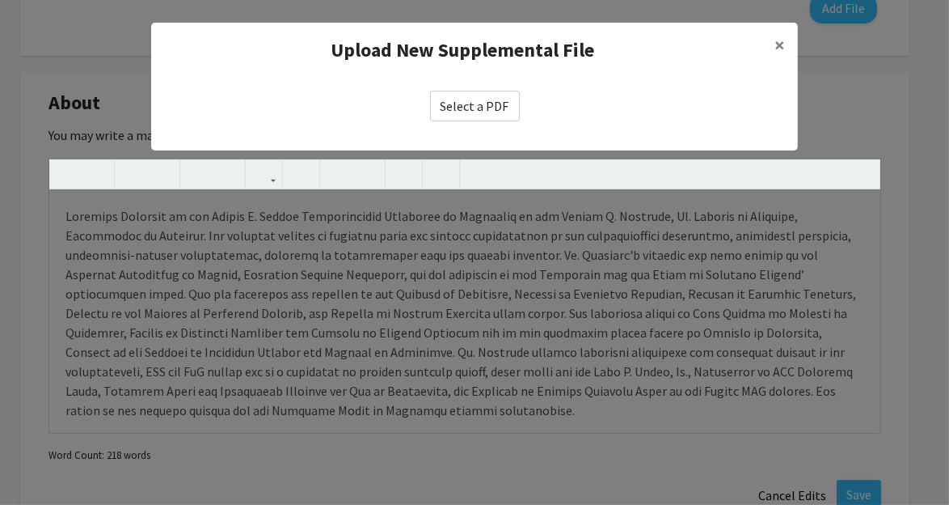
click at [565, 61] on h4 "Upload New Supplemental File" at bounding box center [463, 50] width 598 height 29
click at [472, 107] on label "Select a PDF" at bounding box center [475, 106] width 90 height 31
click at [0, 0] on input "Select a PDF" at bounding box center [0, 0] width 0 height 0
select select "custom"
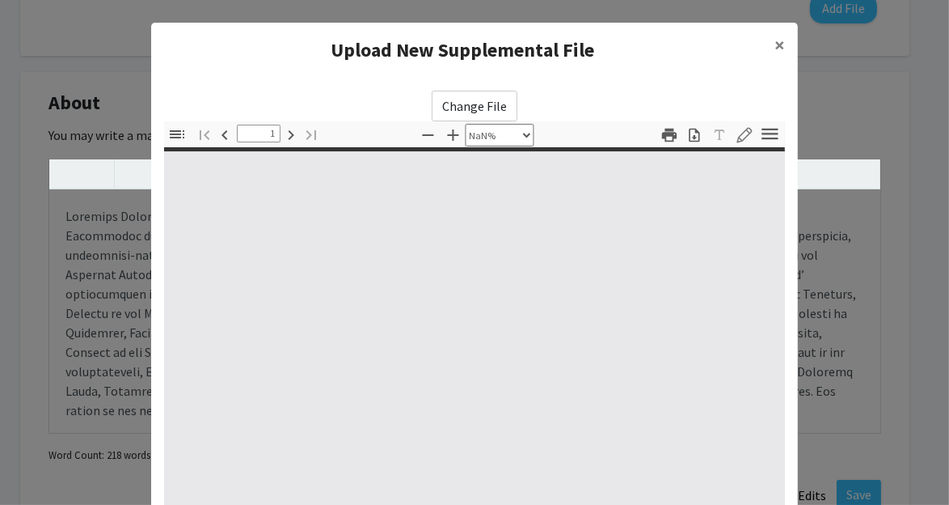
type input "0"
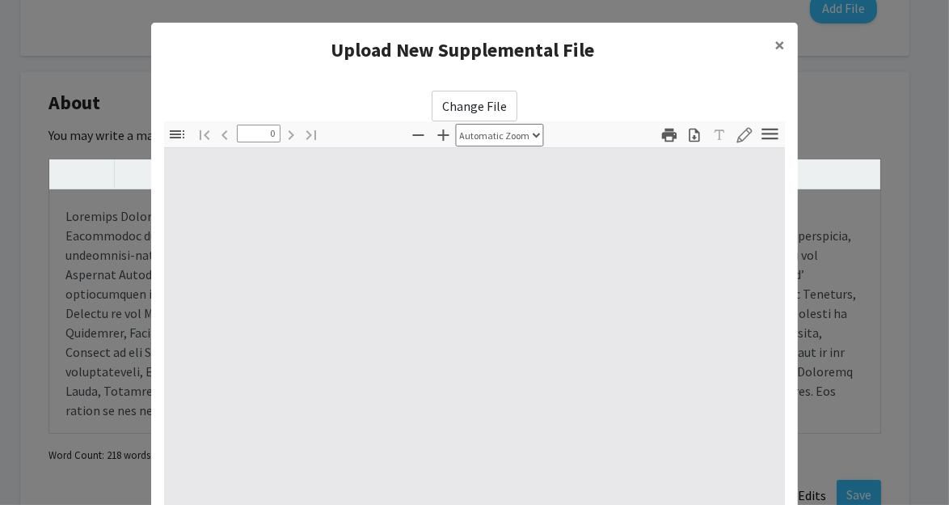
select select "custom"
type input "1"
select select "page-width"
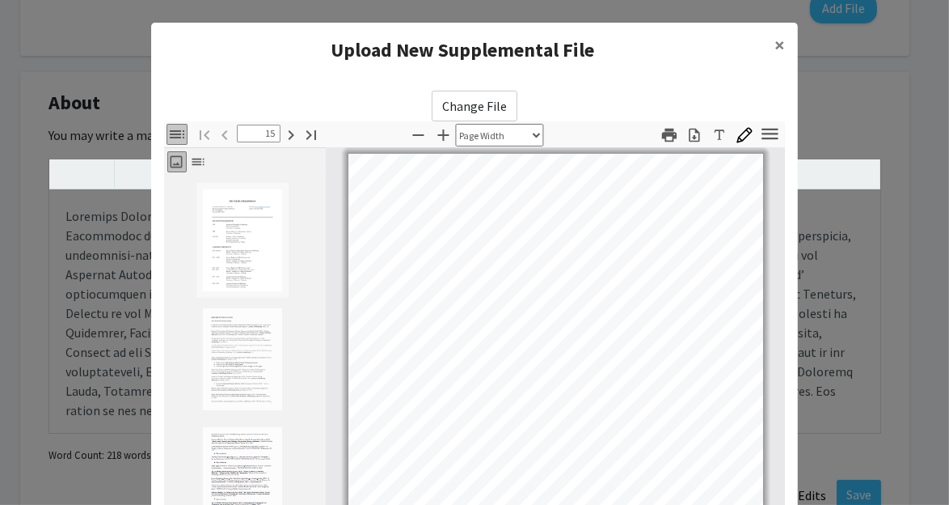
scroll to position [8125, 0]
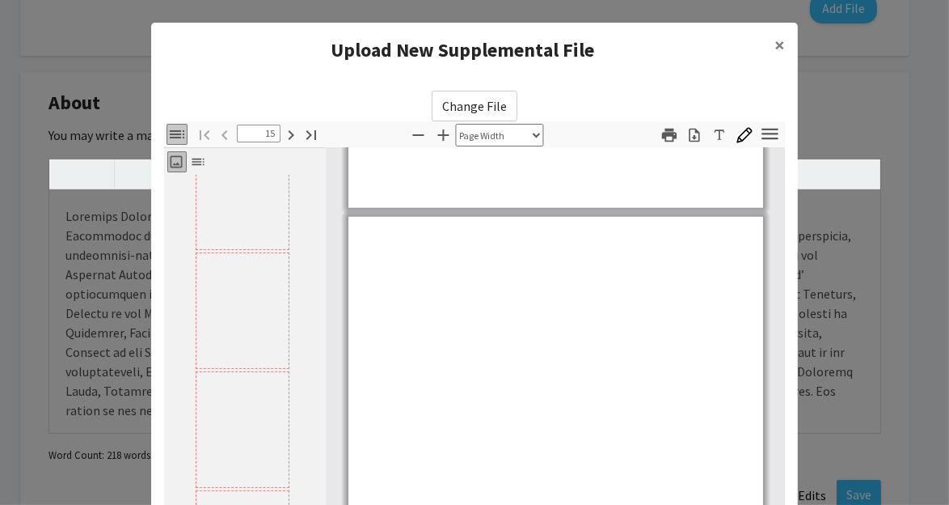
type input "16"
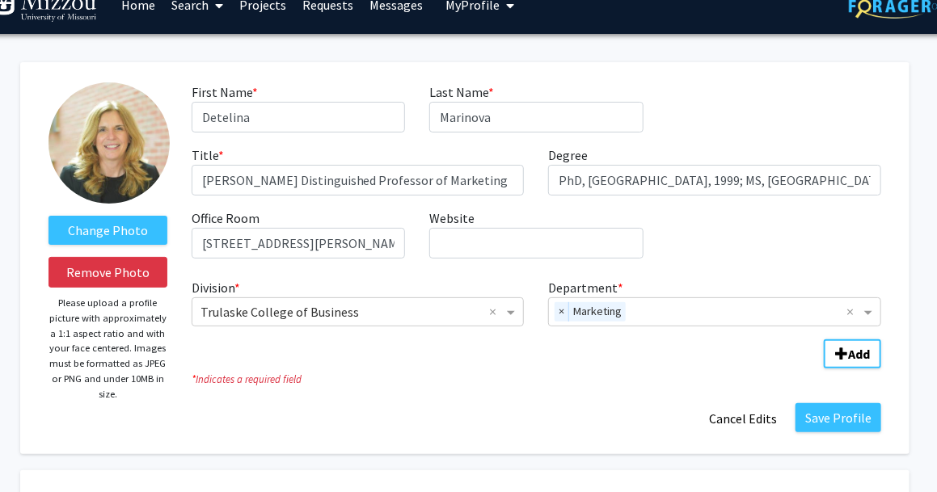
scroll to position [27, 20]
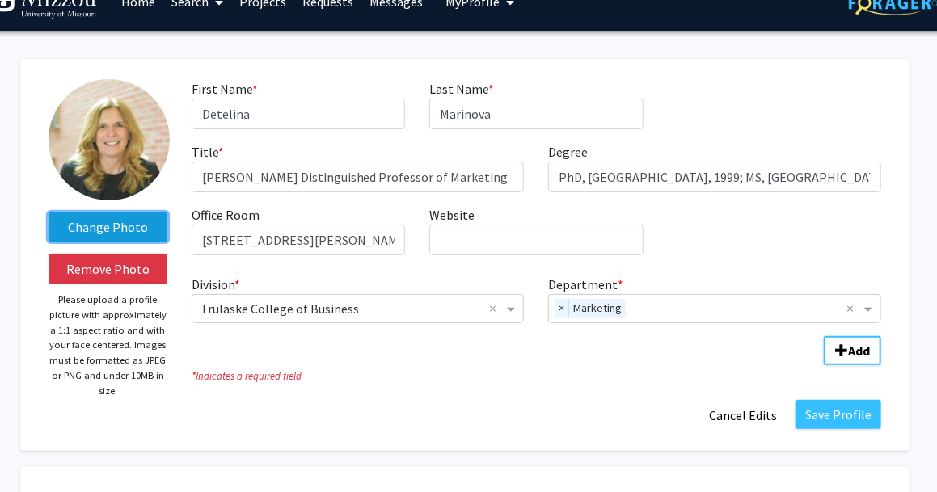
click at [105, 236] on label "Change Photo" at bounding box center [108, 227] width 119 height 29
click at [0, 0] on input "Change Photo" at bounding box center [0, 0] width 0 height 0
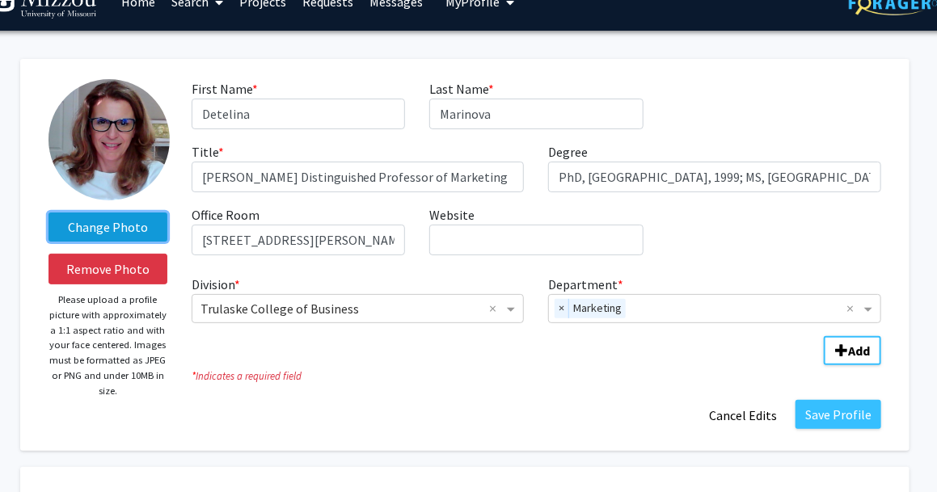
click at [108, 232] on label "Change Photo" at bounding box center [108, 227] width 119 height 29
click at [0, 0] on input "Change Photo" at bounding box center [0, 0] width 0 height 0
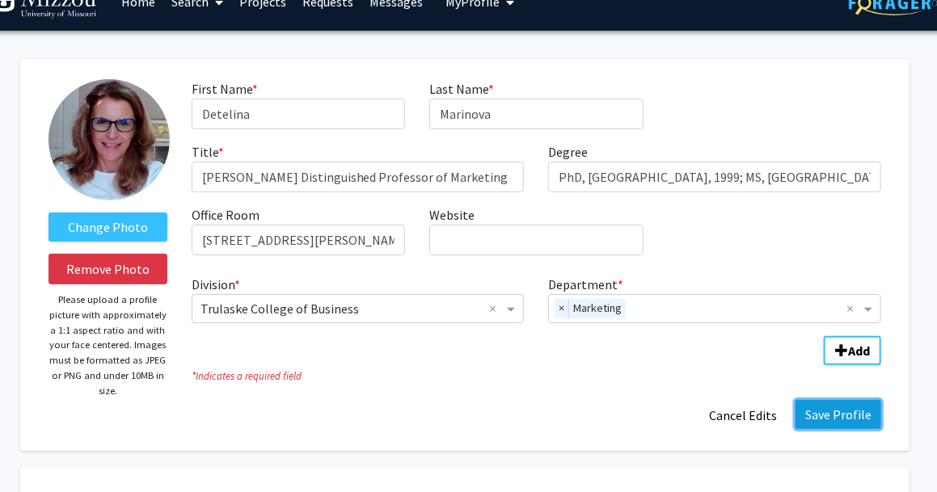
click at [834, 416] on button "Save Profile" at bounding box center [839, 414] width 86 height 29
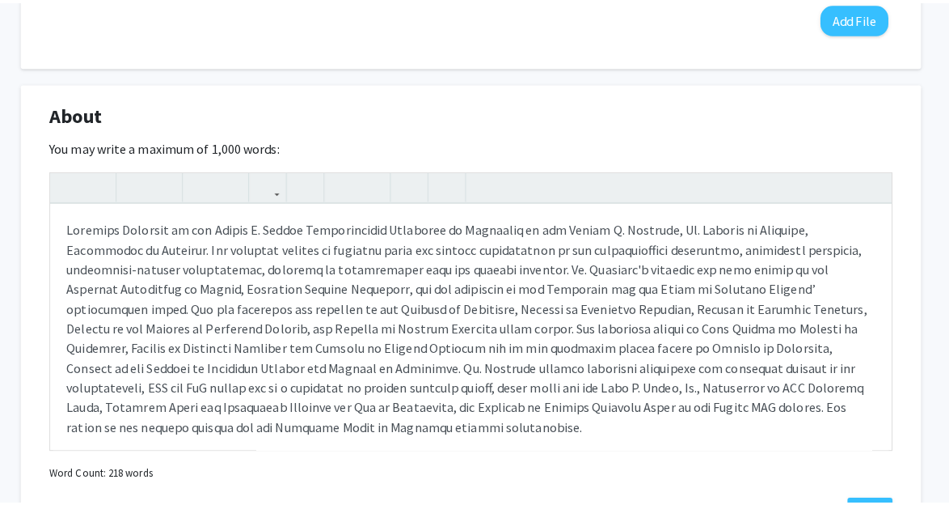
scroll to position [664, 20]
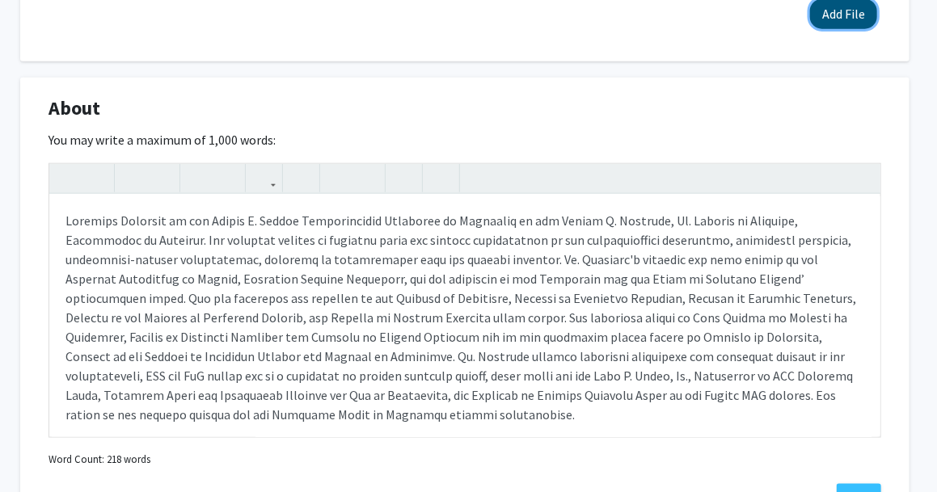
click at [816, 19] on button "Add File" at bounding box center [843, 14] width 67 height 30
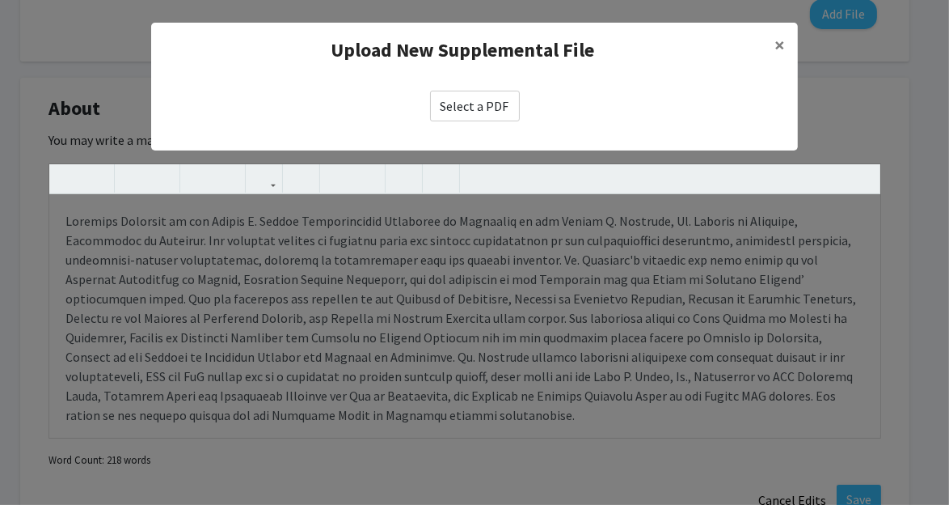
click at [499, 105] on label "Select a PDF" at bounding box center [475, 106] width 90 height 31
click at [0, 0] on input "Select a PDF" at bounding box center [0, 0] width 0 height 0
select select "custom"
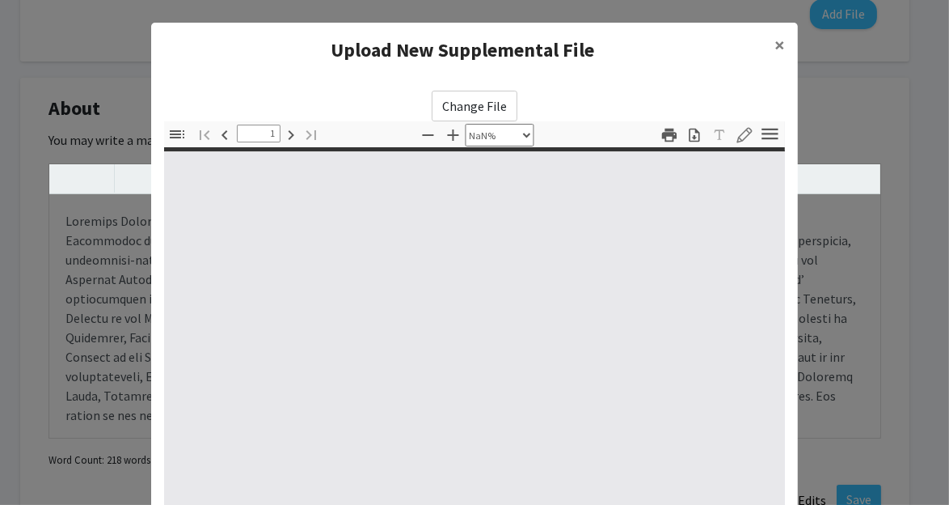
type input "0"
select select "custom"
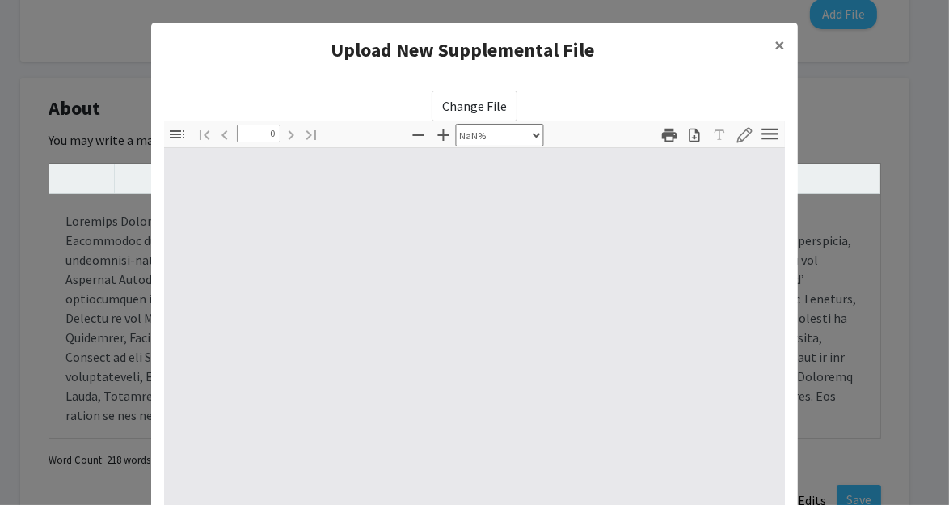
type input "1"
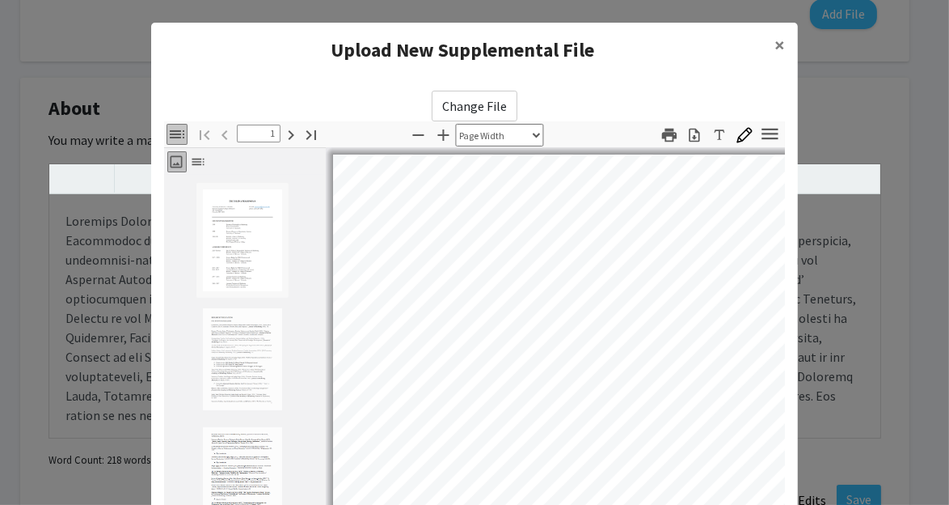
scroll to position [2, 0]
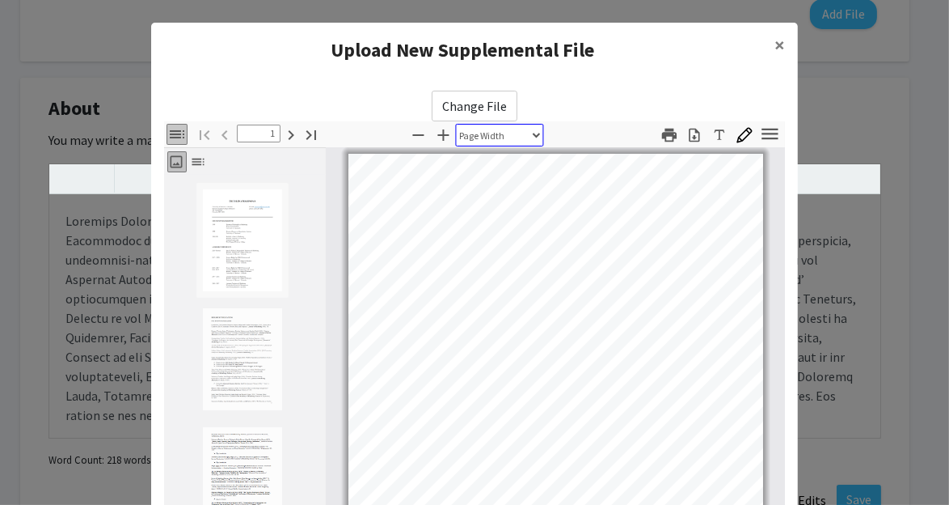
click at [534, 134] on select "Automatic Zoom Actual Size Page Fit Page Width 50% 100% 125% 150% 200% 300% 400…" at bounding box center [500, 135] width 88 height 23
select select "0.5"
click at [456, 124] on select "Automatic Zoom Actual Size Page Fit Page Width 50% 100% 125% 150% 200% 300% 400…" at bounding box center [500, 135] width 88 height 23
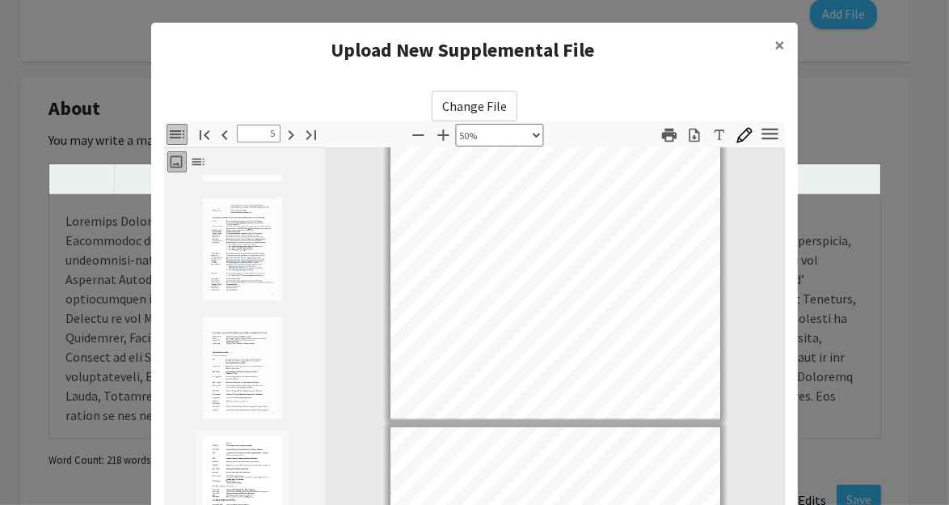
scroll to position [644, 0]
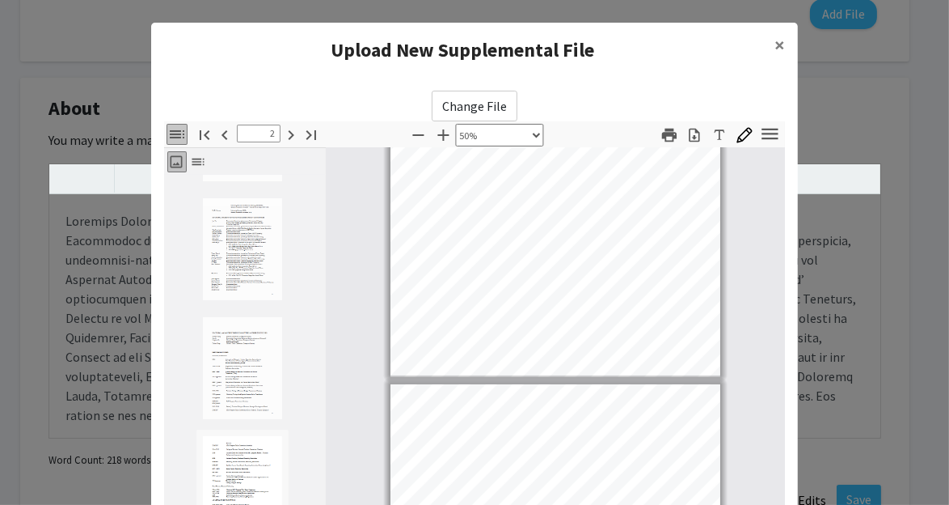
type input "1"
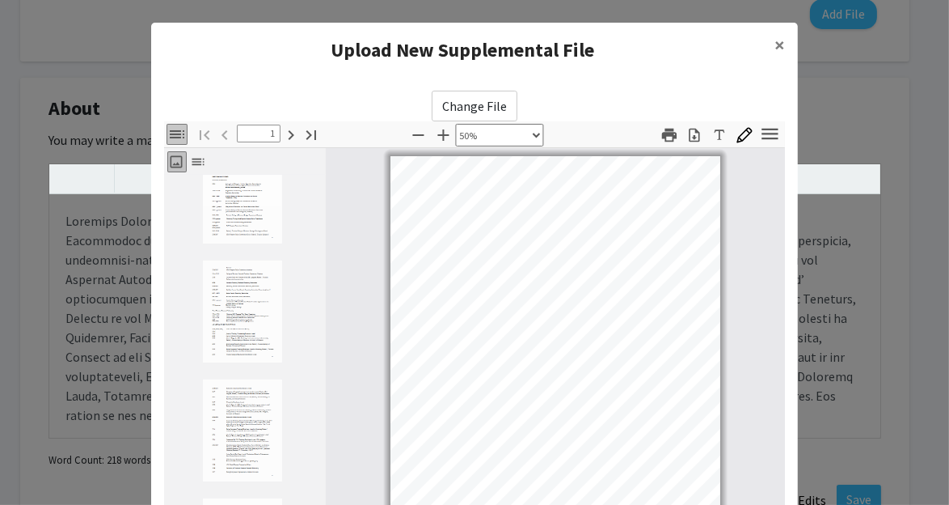
scroll to position [1723, 0]
drag, startPoint x: 428, startPoint y: 49, endPoint x: 414, endPoint y: 11, distance: 40.4
click at [414, 11] on modal-container "Upload New Supplemental File × Change File Thumbnails Document Outline Attachme…" at bounding box center [474, 252] width 949 height 505
click at [528, 133] on select "Automatic Zoom Actual Size Page Fit Page Width 50% 100% 125% 150% 200% 300% 400…" at bounding box center [500, 135] width 88 height 23
click at [413, 134] on icon "button" at bounding box center [418, 135] width 11 height 2
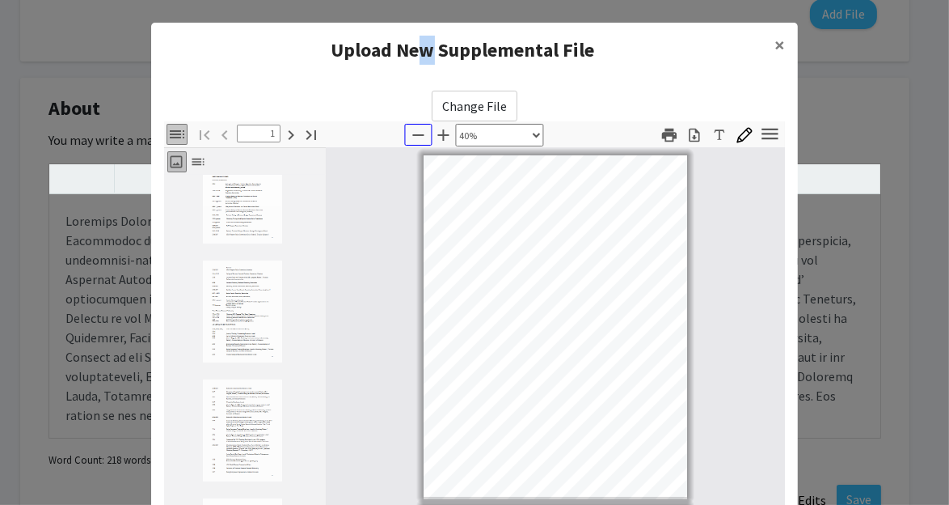
click at [413, 134] on icon "button" at bounding box center [418, 135] width 11 height 2
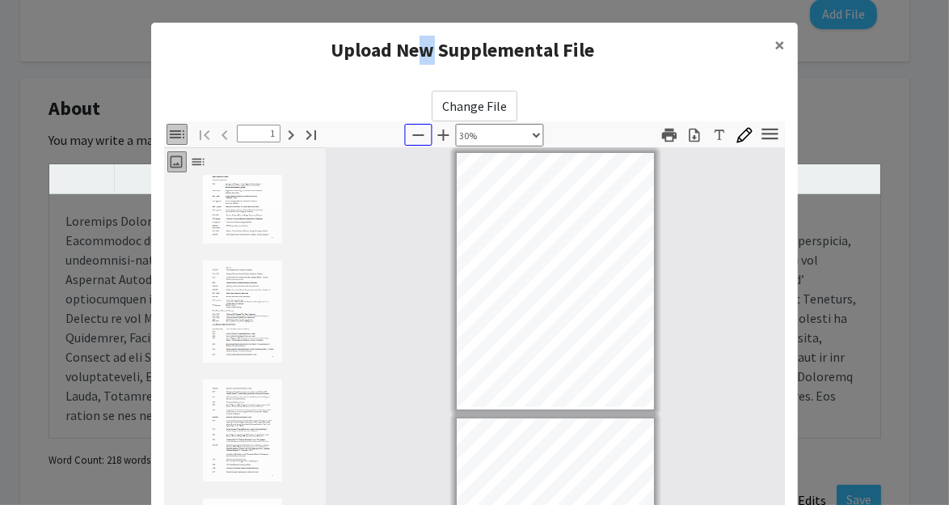
click at [413, 134] on icon "button" at bounding box center [418, 135] width 11 height 2
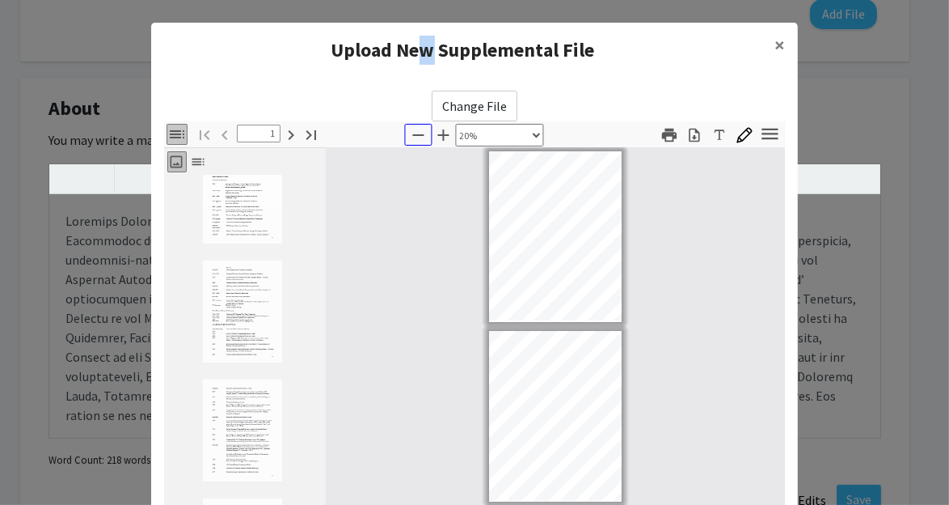
click at [411, 133] on icon "button" at bounding box center [418, 134] width 19 height 19
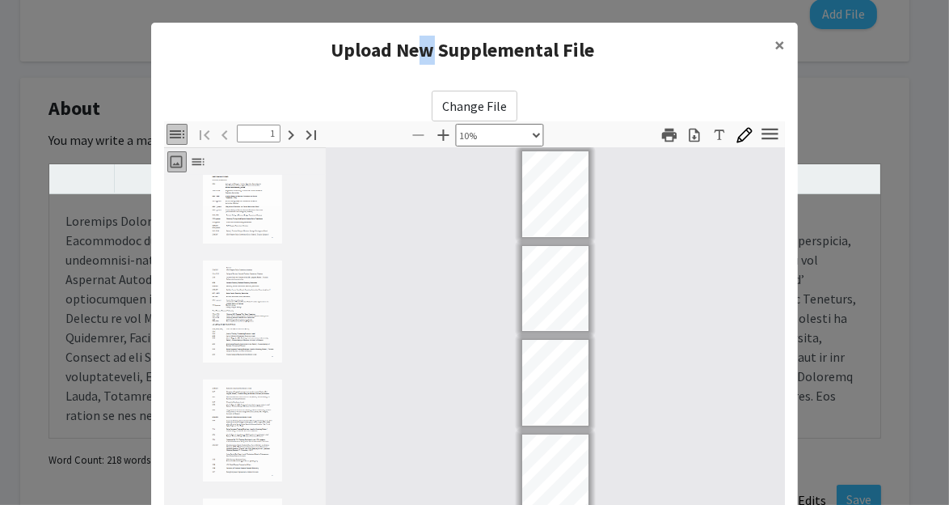
scroll to position [6, 0]
drag, startPoint x: 411, startPoint y: 133, endPoint x: 431, endPoint y: 134, distance: 20.2
click at [434, 134] on icon "button" at bounding box center [443, 134] width 19 height 19
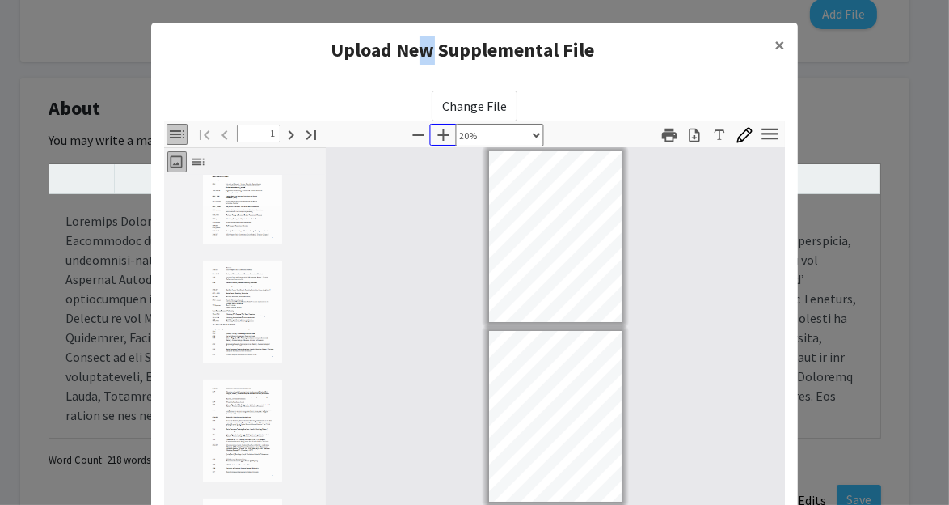
click at [438, 134] on icon "button" at bounding box center [443, 134] width 11 height 11
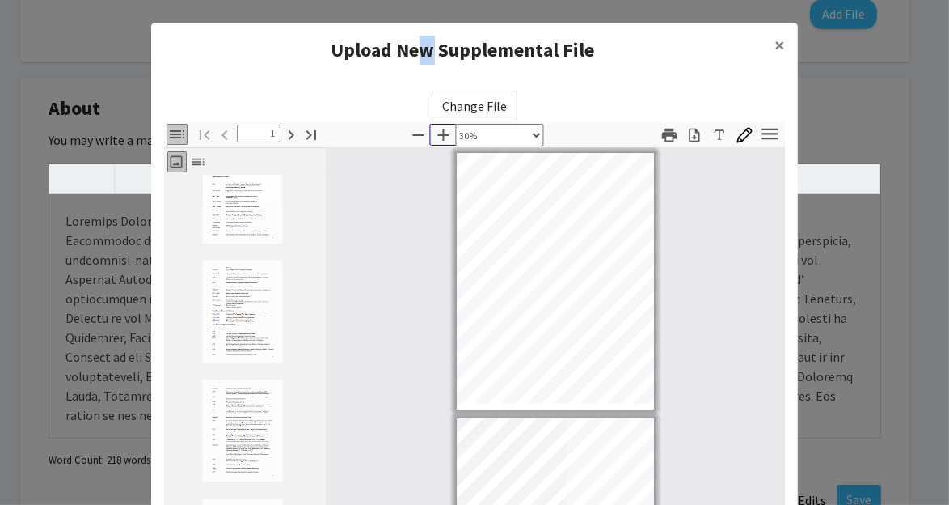
click at [438, 134] on icon "button" at bounding box center [443, 134] width 11 height 11
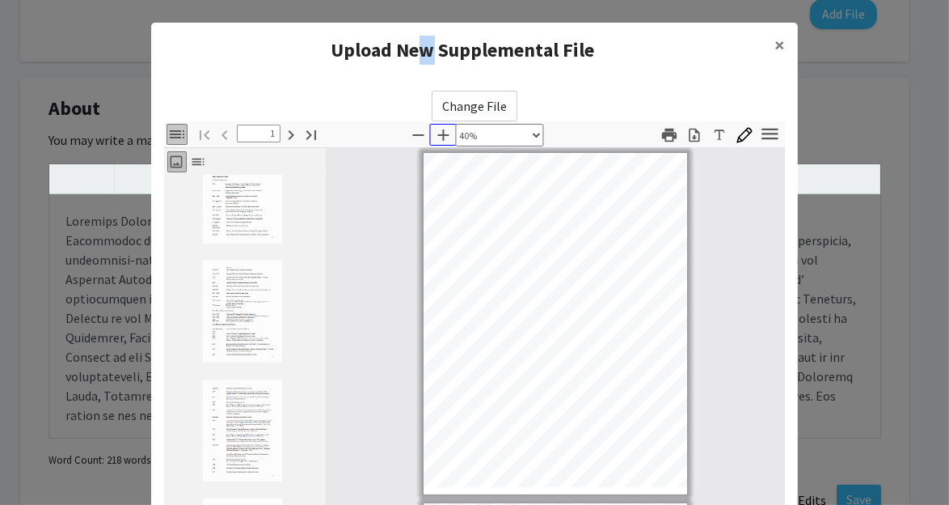
scroll to position [2, 0]
click at [434, 134] on icon "button" at bounding box center [443, 134] width 19 height 19
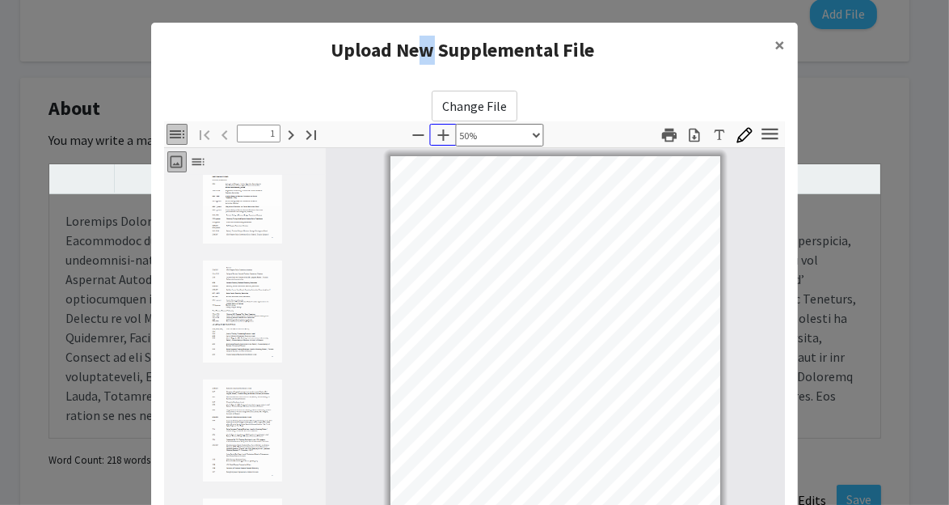
click at [438, 134] on icon "button" at bounding box center [443, 134] width 11 height 11
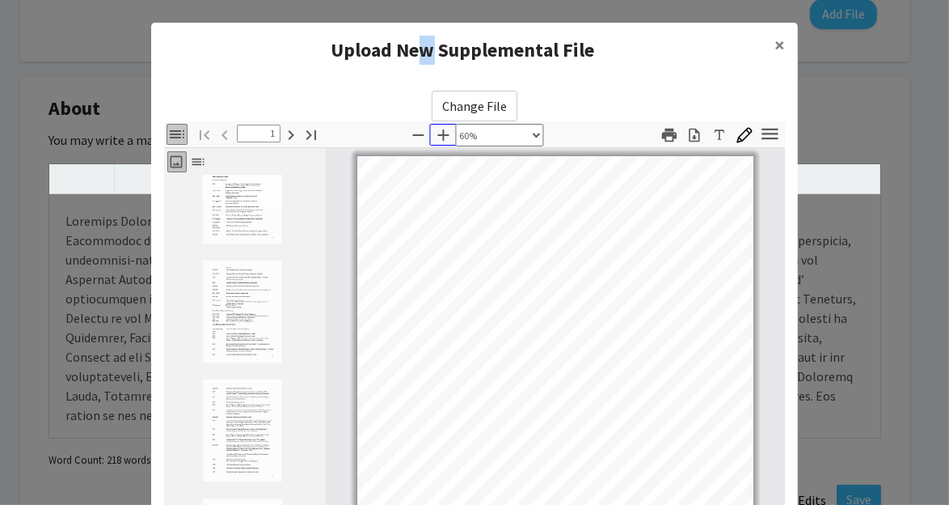
scroll to position [0, 0]
click at [438, 134] on icon "button" at bounding box center [443, 134] width 11 height 11
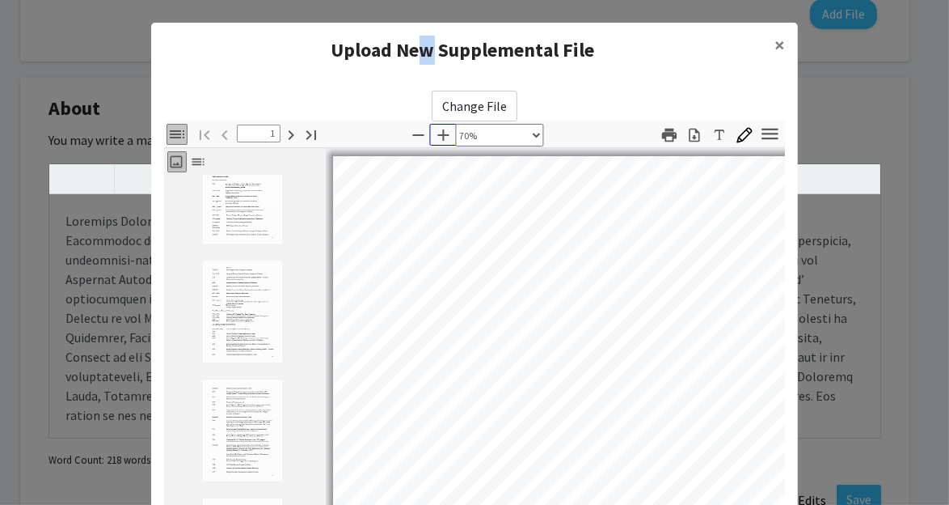
click at [438, 134] on icon "button" at bounding box center [443, 134] width 11 height 11
select select "custom"
type input "2"
select select "custom"
type input "4"
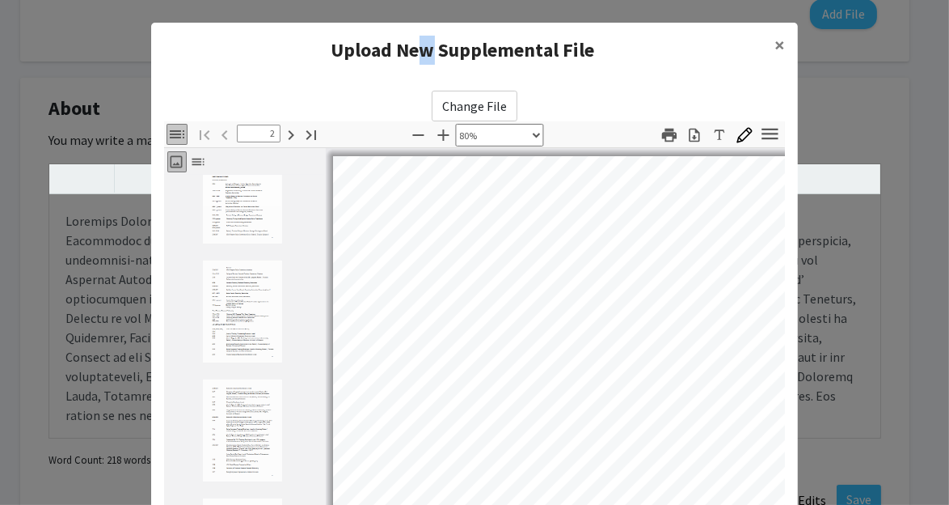
select select "custom"
type input "7"
select select "custom"
type input "8"
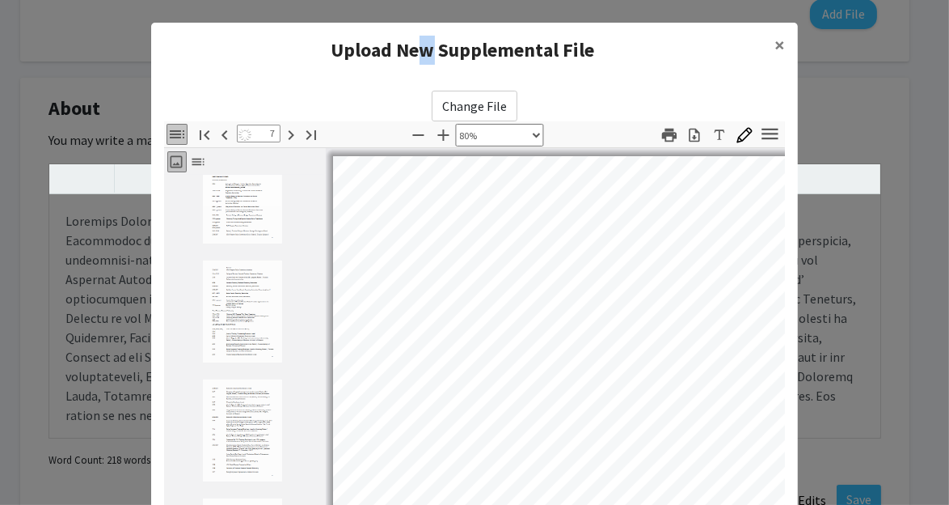
select select "custom"
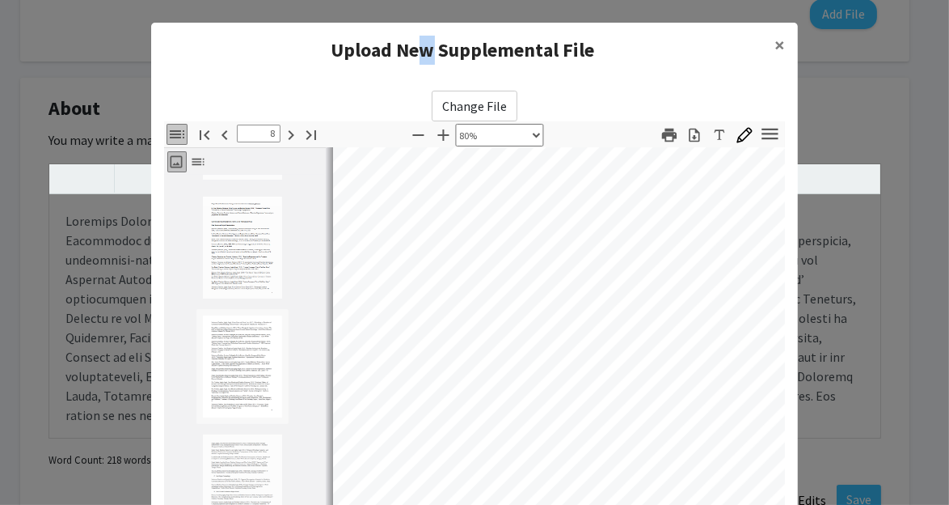
type input "11"
select select "custom"
type input "13"
select select "custom"
type input "14"
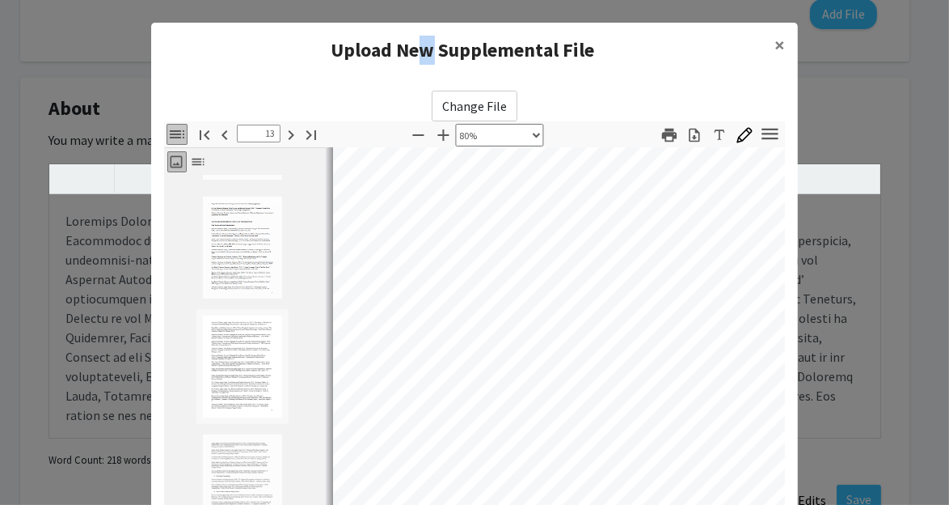
select select "custom"
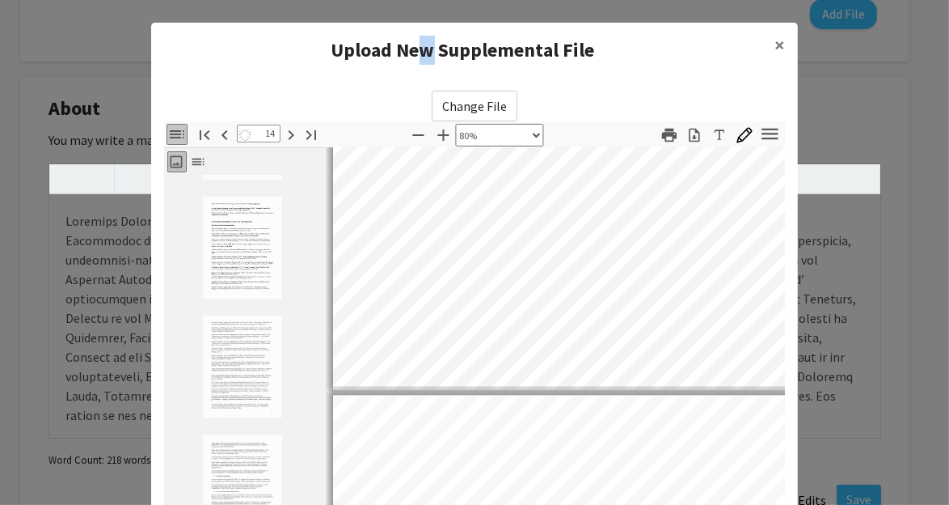
type input "15"
select select "custom"
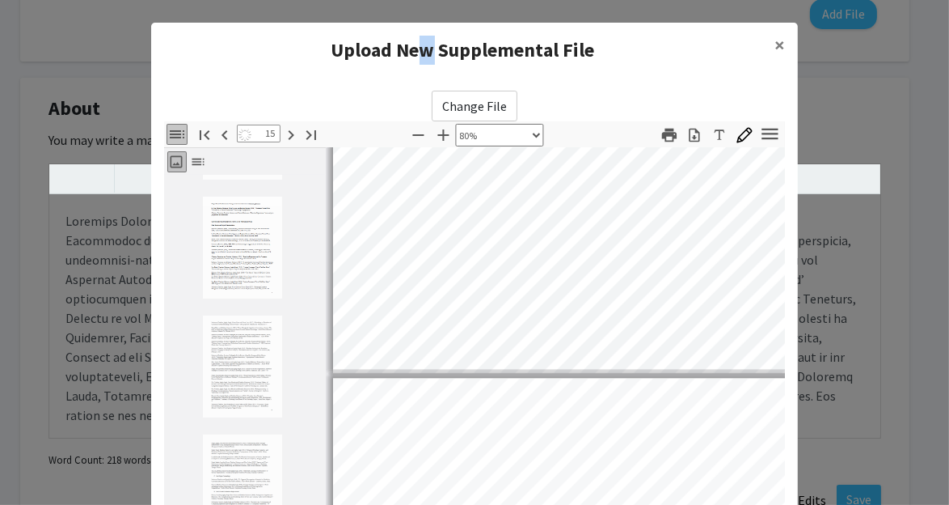
scroll to position [1538, 0]
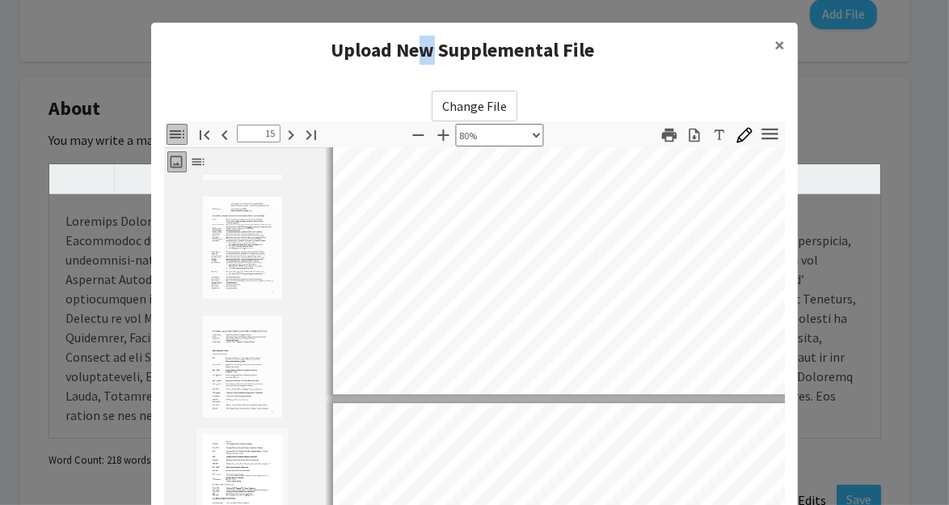
type input "16"
select select "custom"
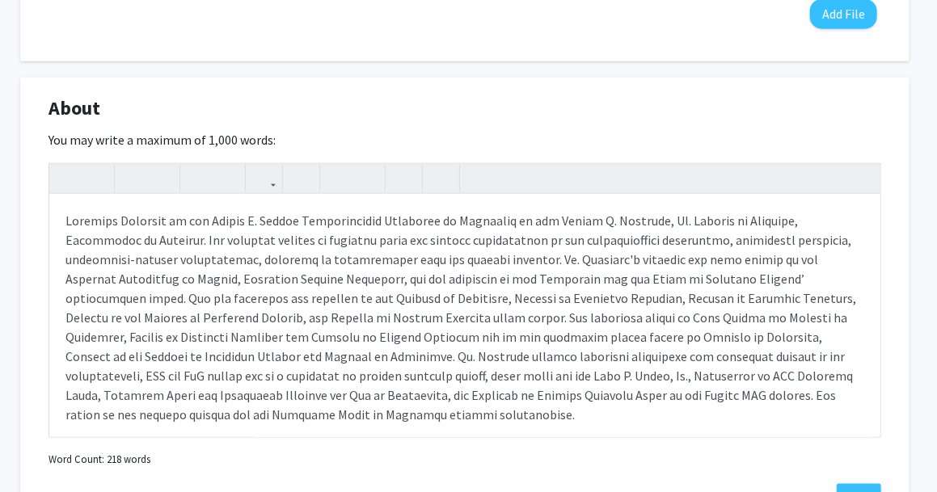
scroll to position [0, 20]
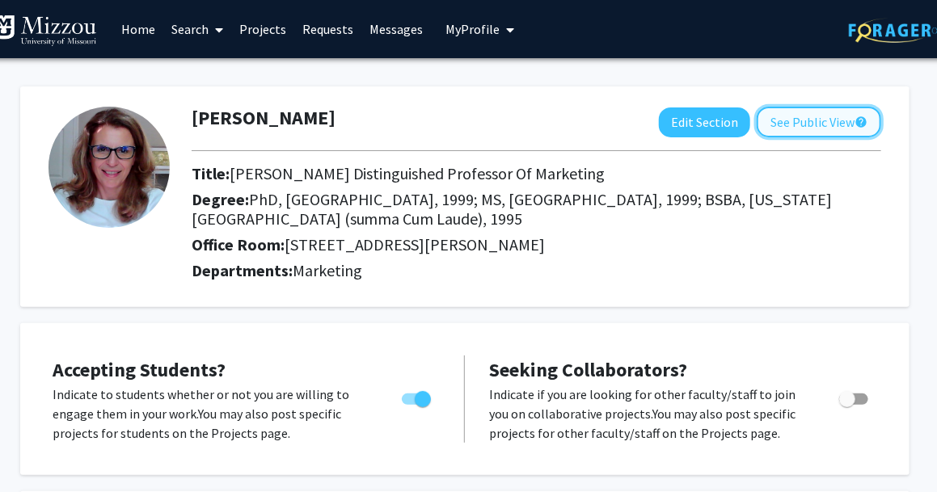
click at [792, 126] on button "See Public View help" at bounding box center [819, 122] width 125 height 31
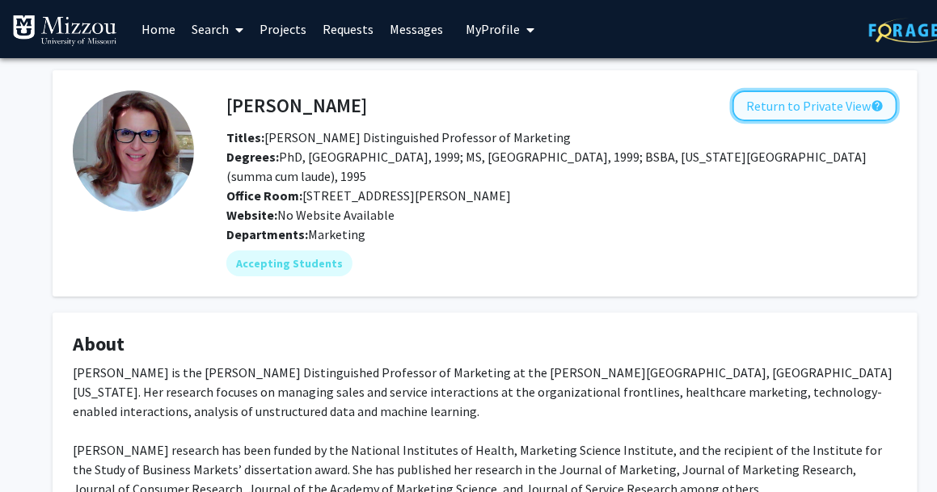
click at [828, 111] on button "Return to Private View help" at bounding box center [815, 106] width 165 height 31
